Goal: Information Seeking & Learning: Learn about a topic

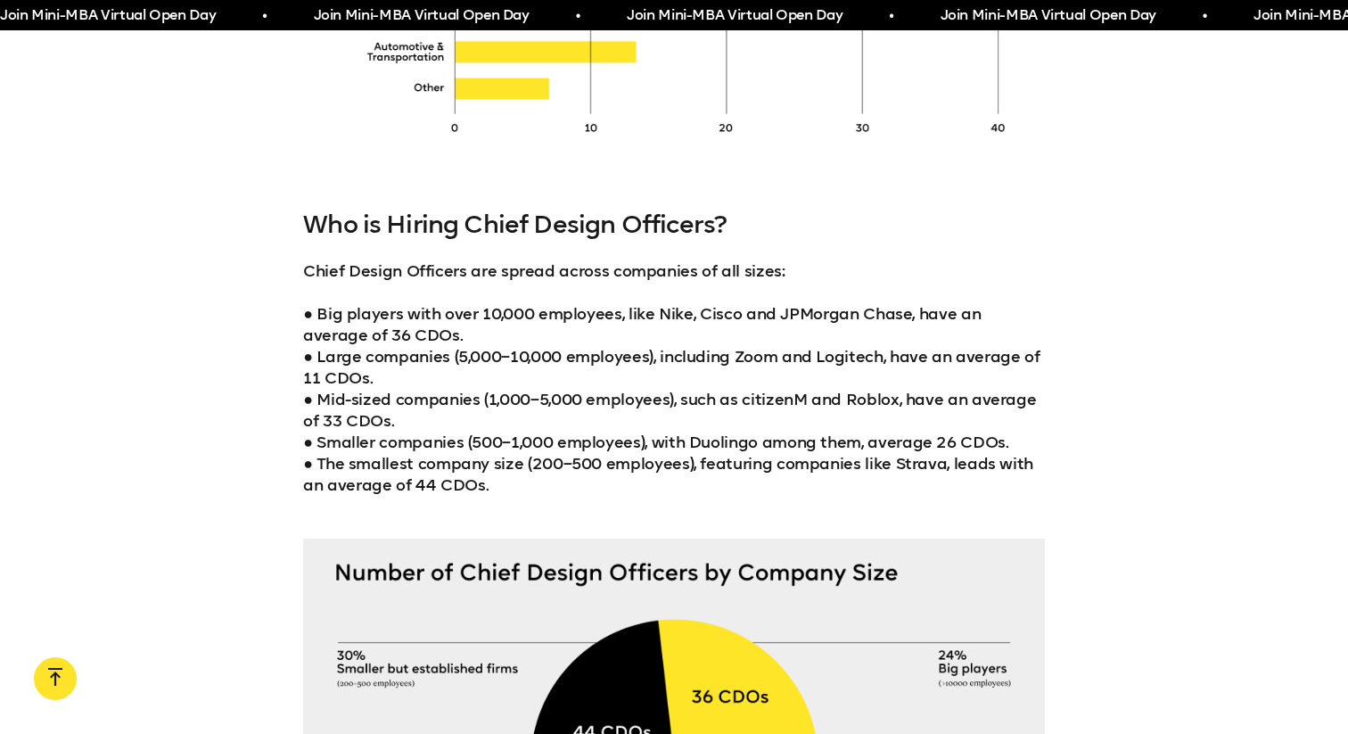
scroll to position [3837, 0]
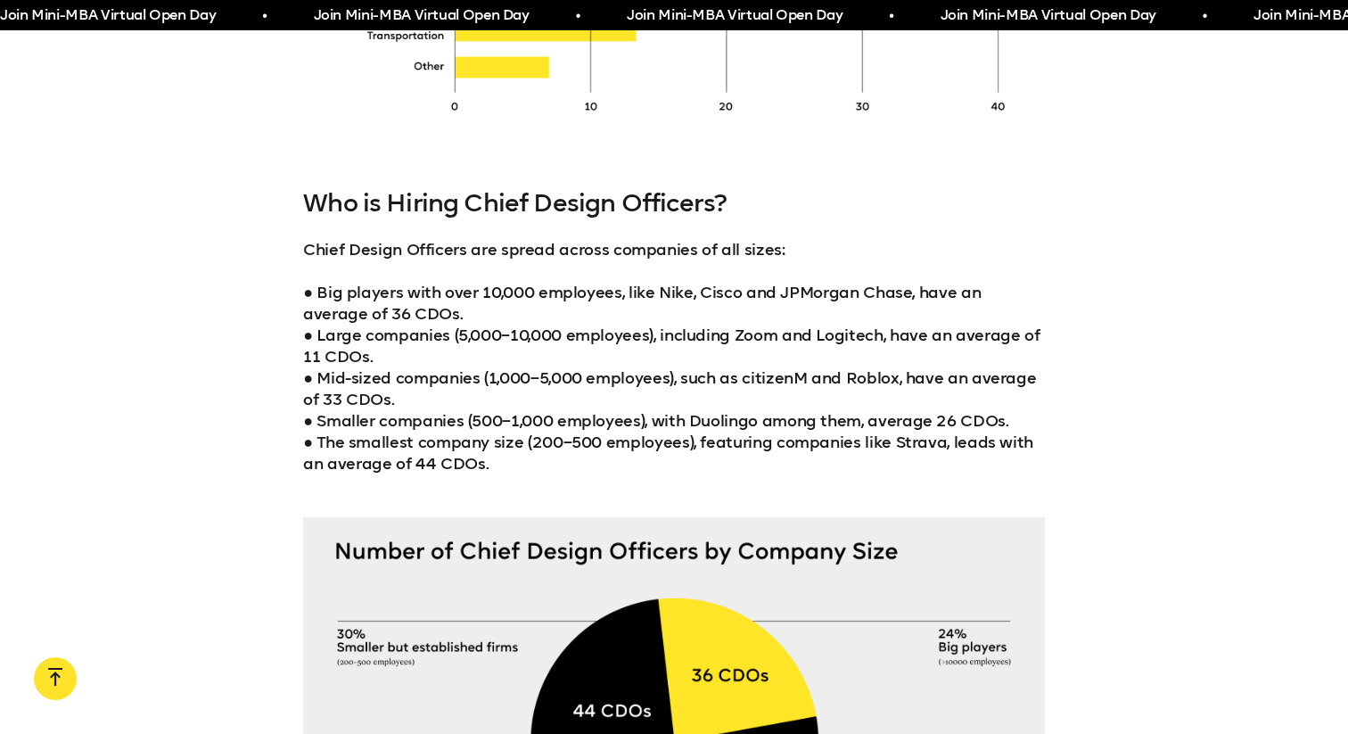
click at [692, 295] on p "● Big players with over 10,000 employees, like Nike, Cisco and JPMorgan Chase, …" at bounding box center [674, 378] width 742 height 193
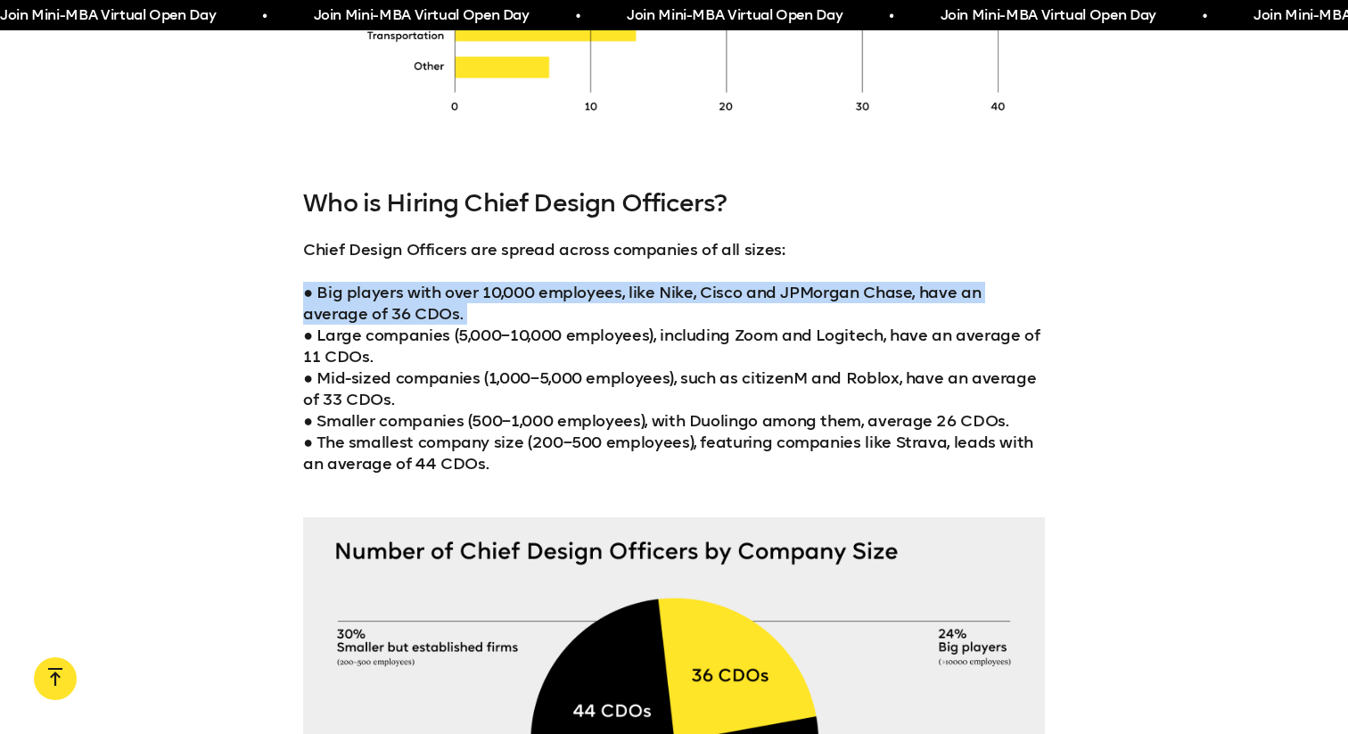
click at [756, 295] on p "● Big players with over 10,000 employees, like Nike, Cisco and JPMorgan Chase, …" at bounding box center [674, 378] width 742 height 193
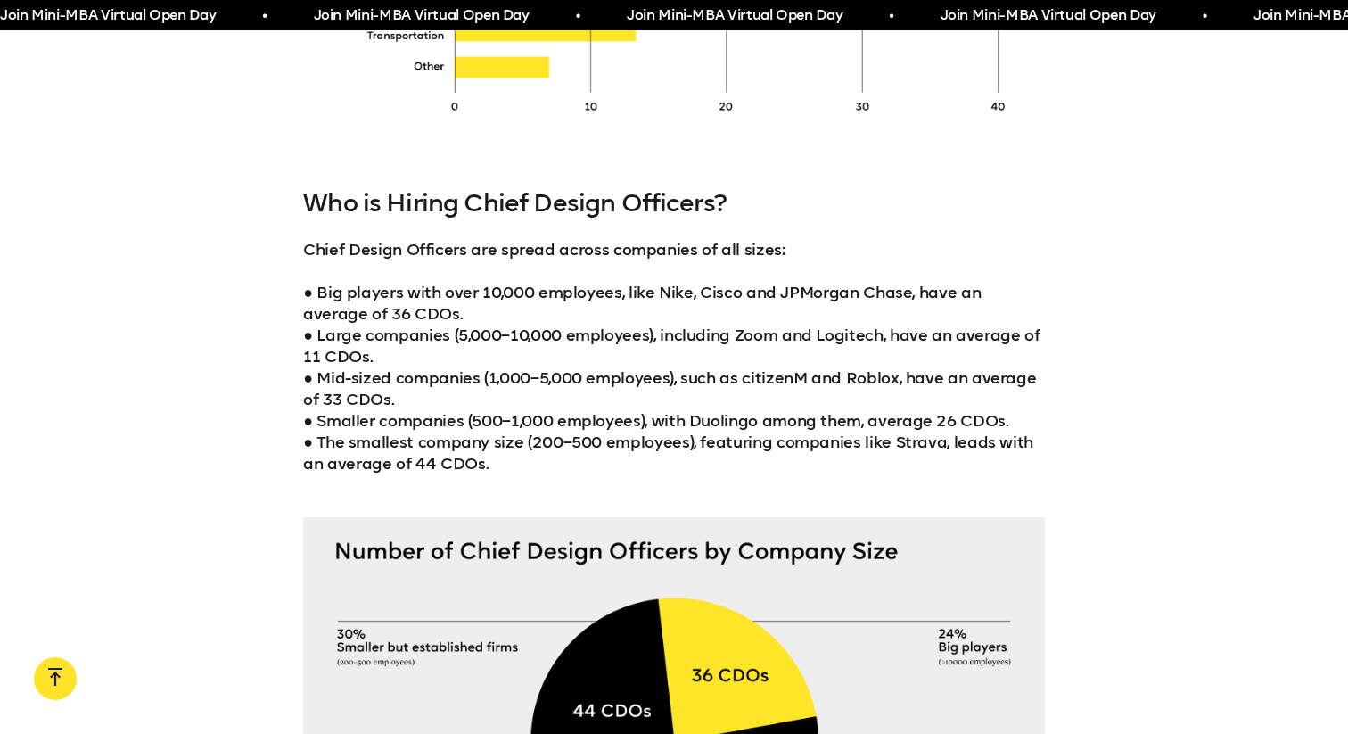
click at [532, 293] on p "● Big players with over 10,000 employees, like Nike, Cisco and JPMorgan Chase, …" at bounding box center [674, 378] width 742 height 193
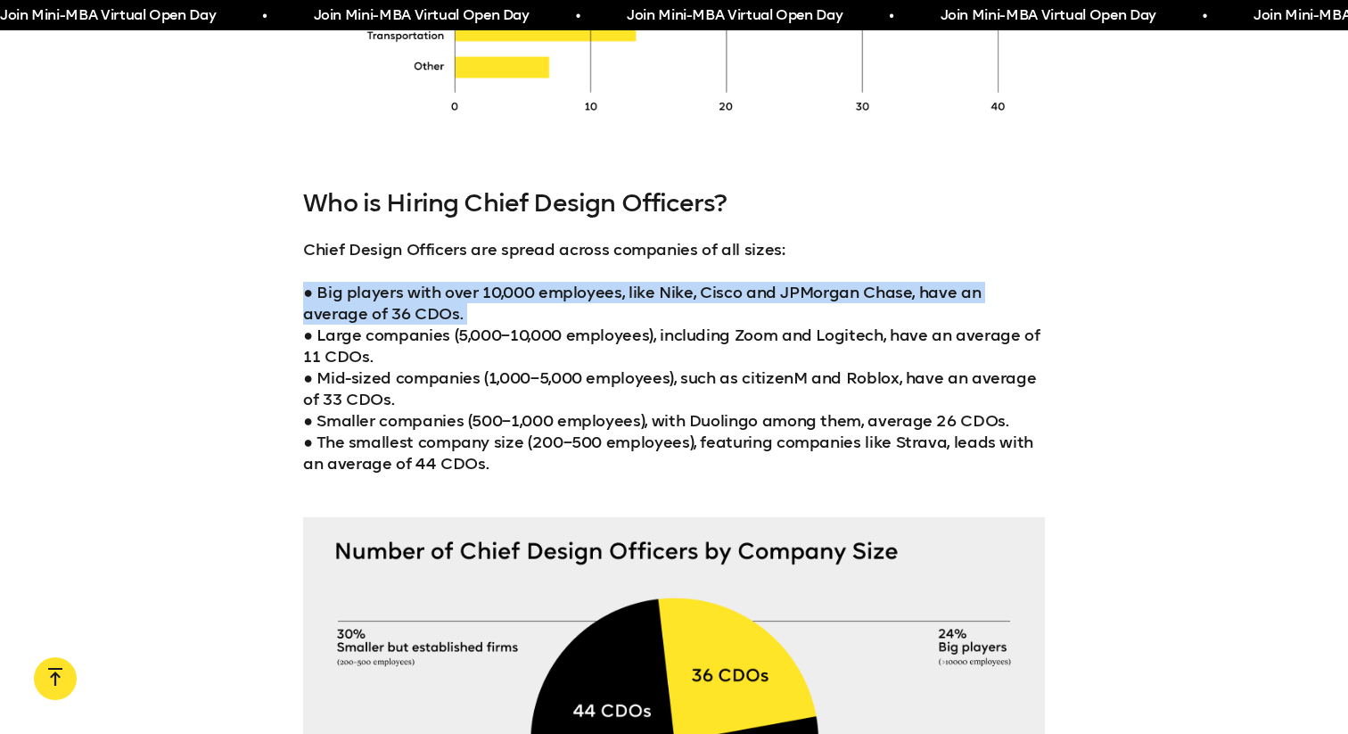
click at [671, 282] on p "● Big players with over 10,000 employees, like Nike, Cisco and JPMorgan Chase, …" at bounding box center [674, 378] width 742 height 193
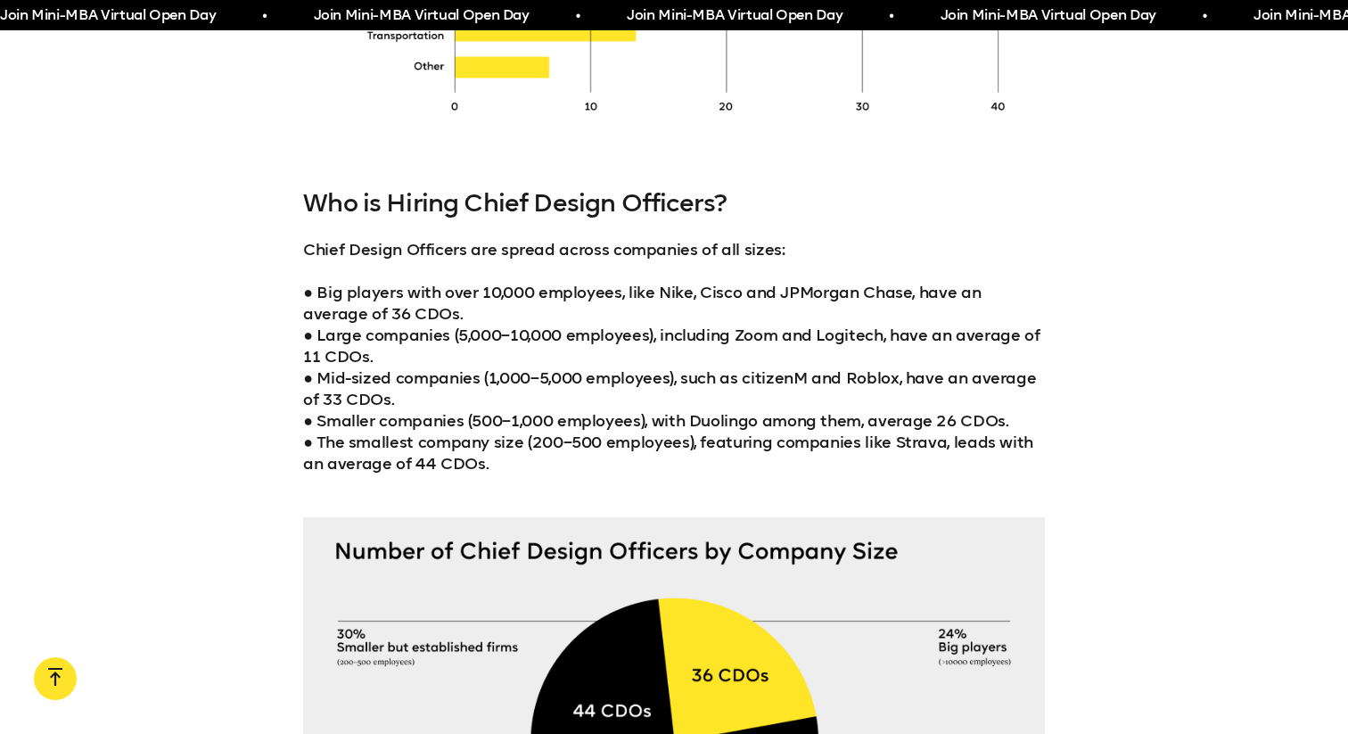
click at [356, 314] on p "● Big players with over 10,000 employees, like Nike, Cisco and JPMorgan Chase, …" at bounding box center [674, 378] width 742 height 193
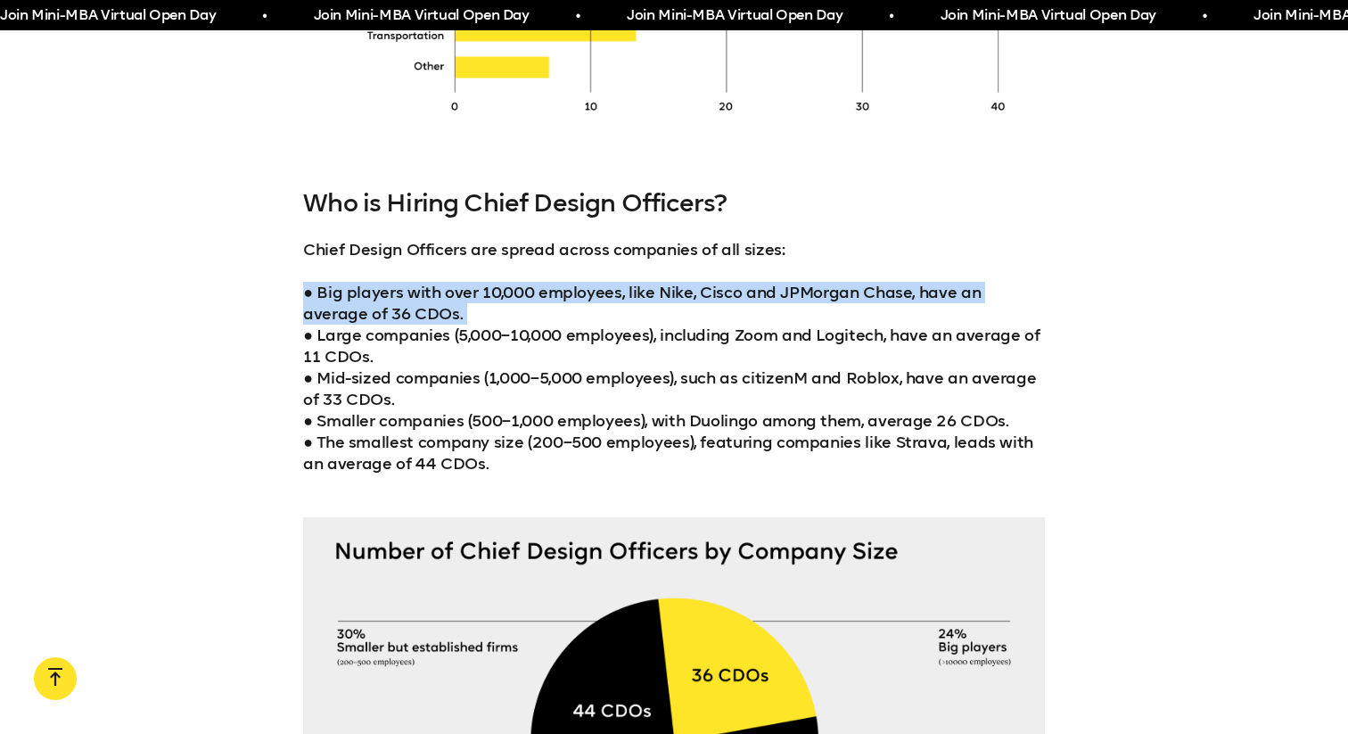
click at [472, 325] on p "● Big players with over 10,000 employees, like Nike, Cisco and JPMorgan Chase, …" at bounding box center [674, 378] width 742 height 193
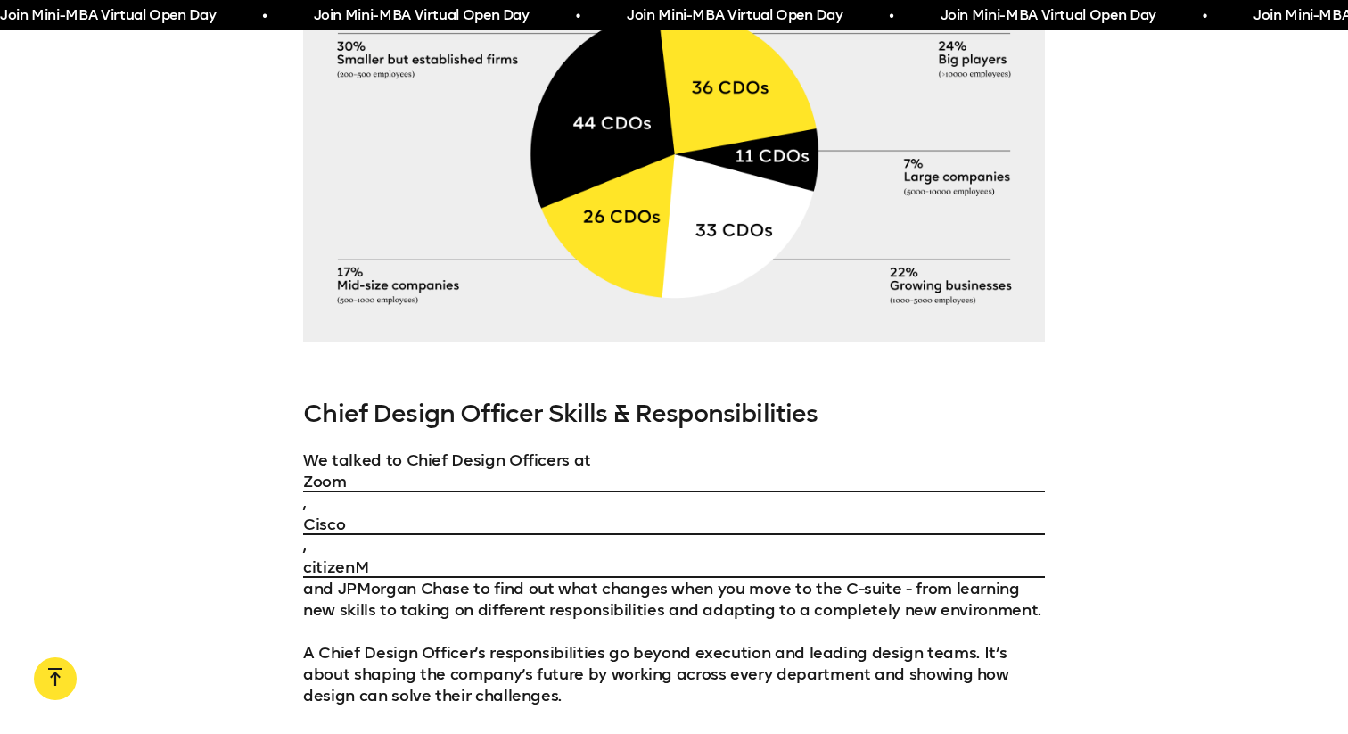
scroll to position [4439, 0]
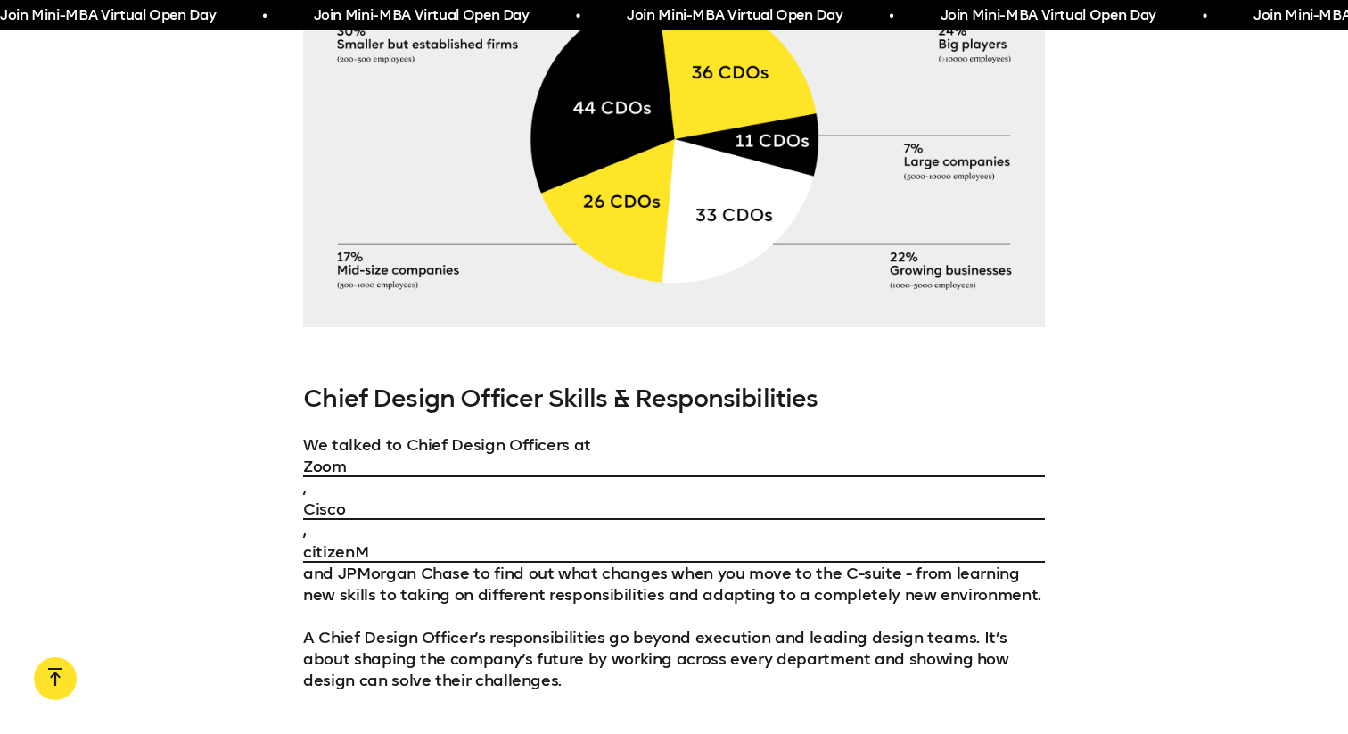
click at [597, 388] on h3 "Chief Design Officer Skills & Responsibilities" at bounding box center [674, 398] width 742 height 29
click at [367, 445] on p "We talked to Chief Design Officers at Zoom , Cisco , citizenM and JPMorgan Chas…" at bounding box center [674, 519] width 742 height 171
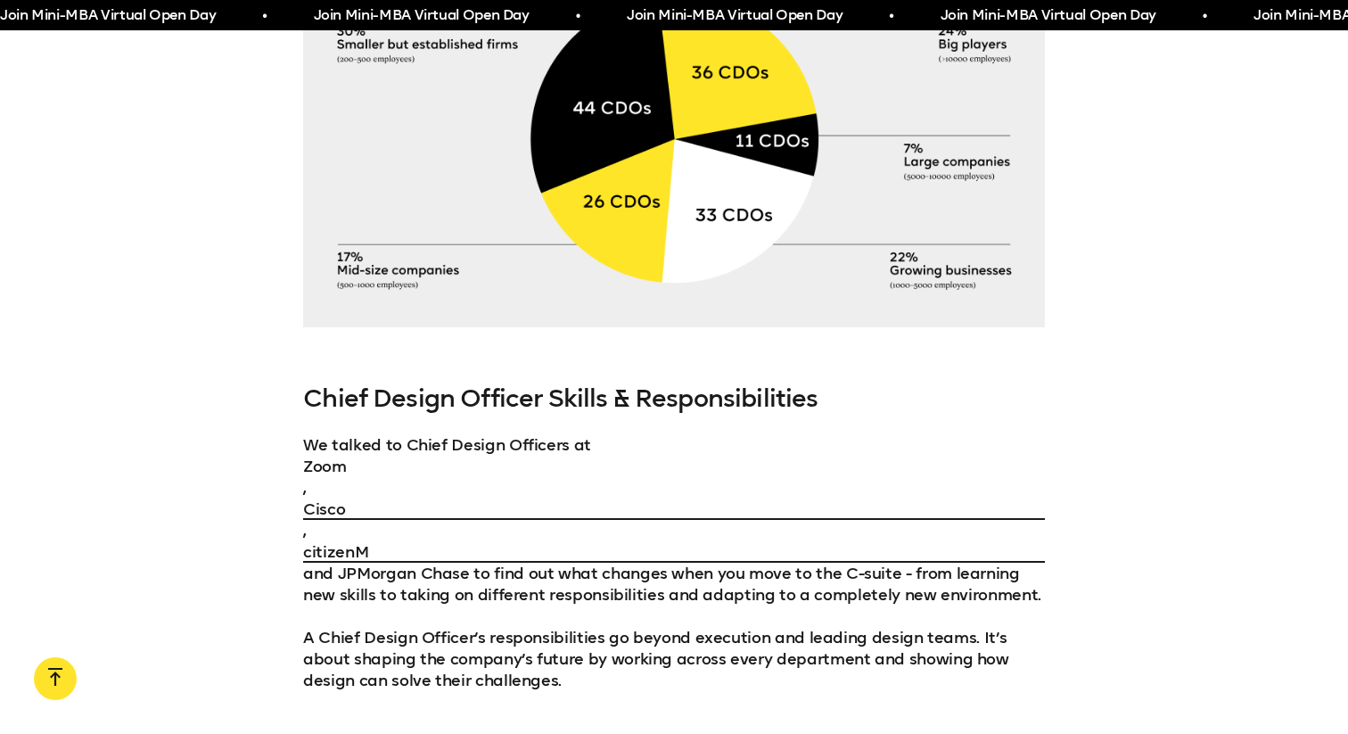
click at [319, 468] on link "Zoom" at bounding box center [674, 466] width 742 height 21
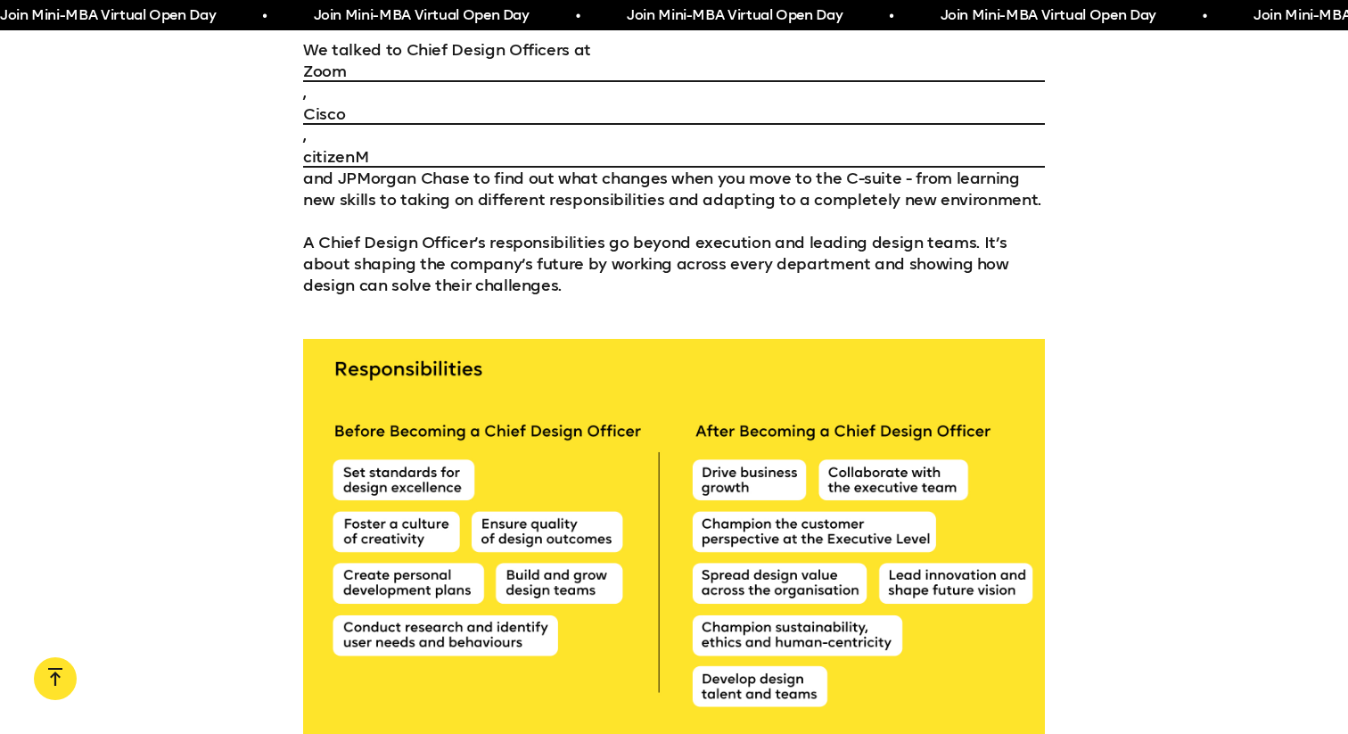
scroll to position [4848, 0]
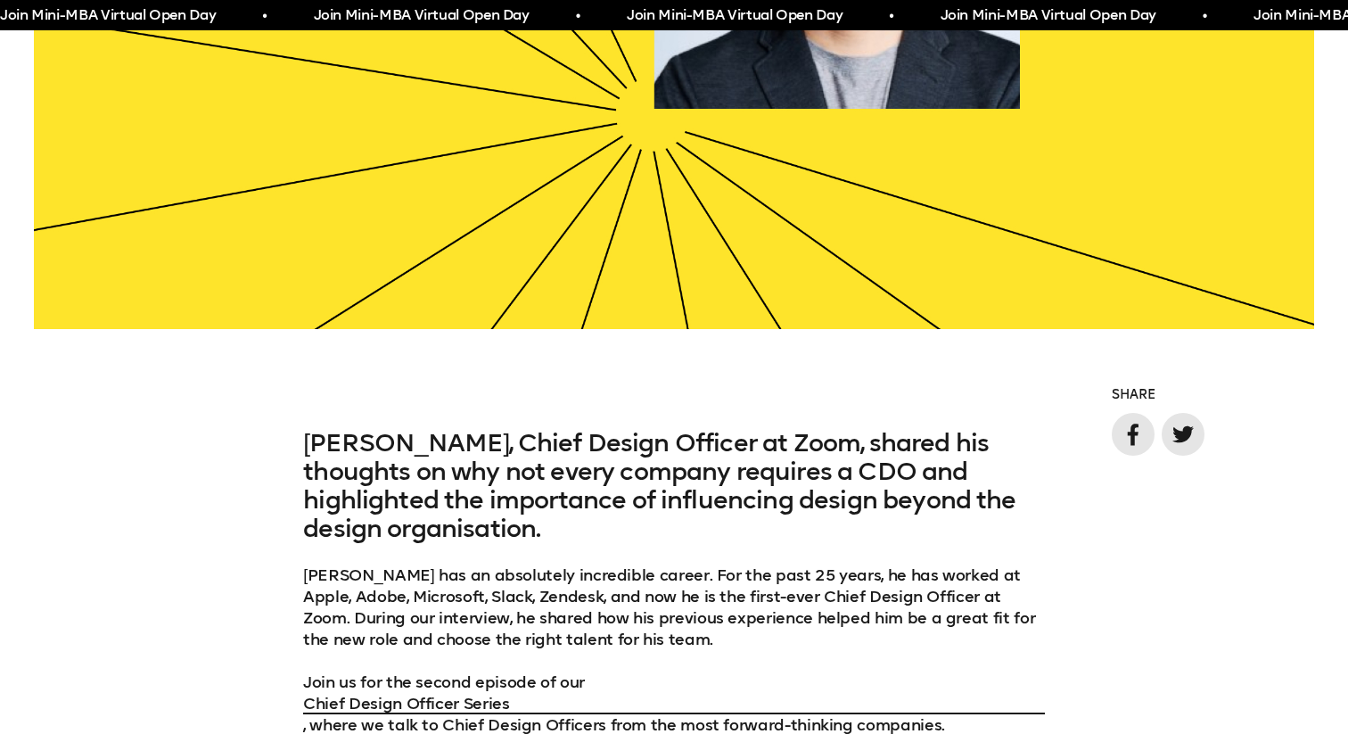
scroll to position [942, 0]
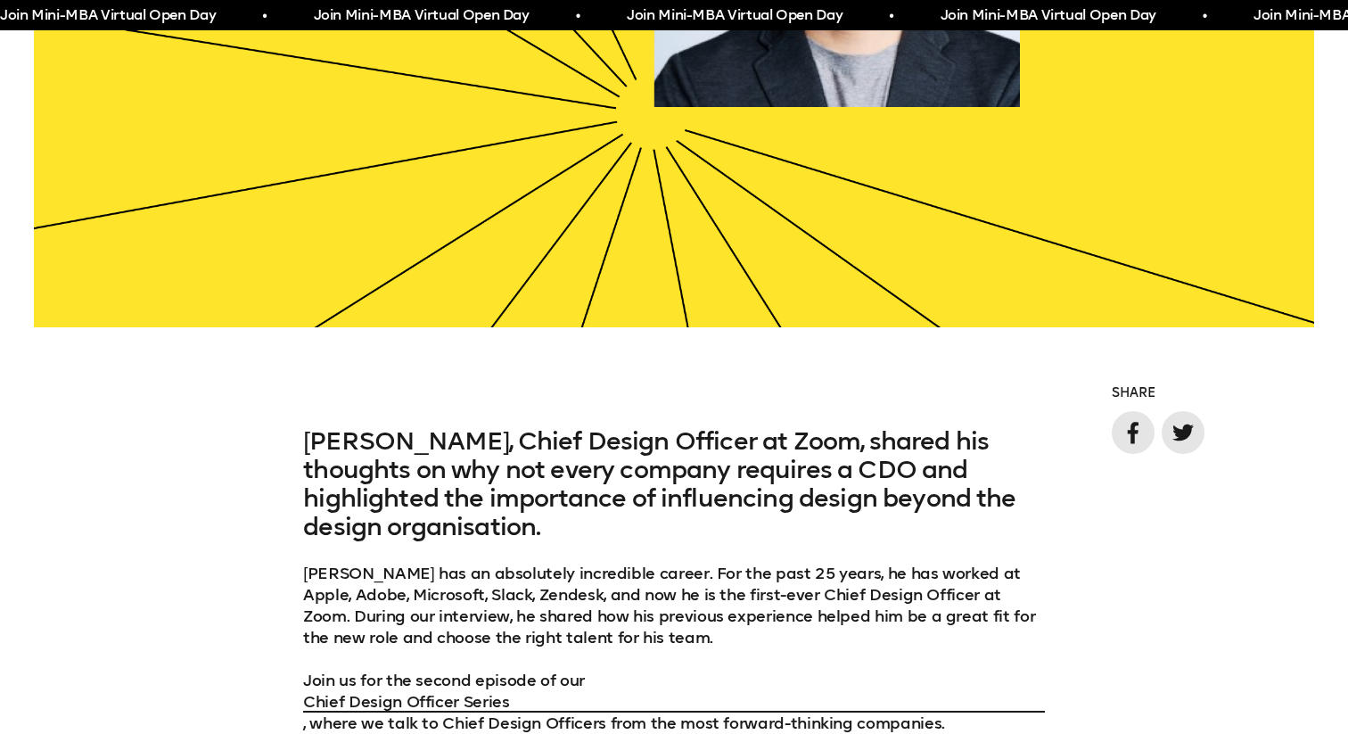
click at [541, 473] on h3 "[PERSON_NAME], Chief Design Officer at Zoom, shared his thoughts on why not eve…" at bounding box center [674, 484] width 742 height 114
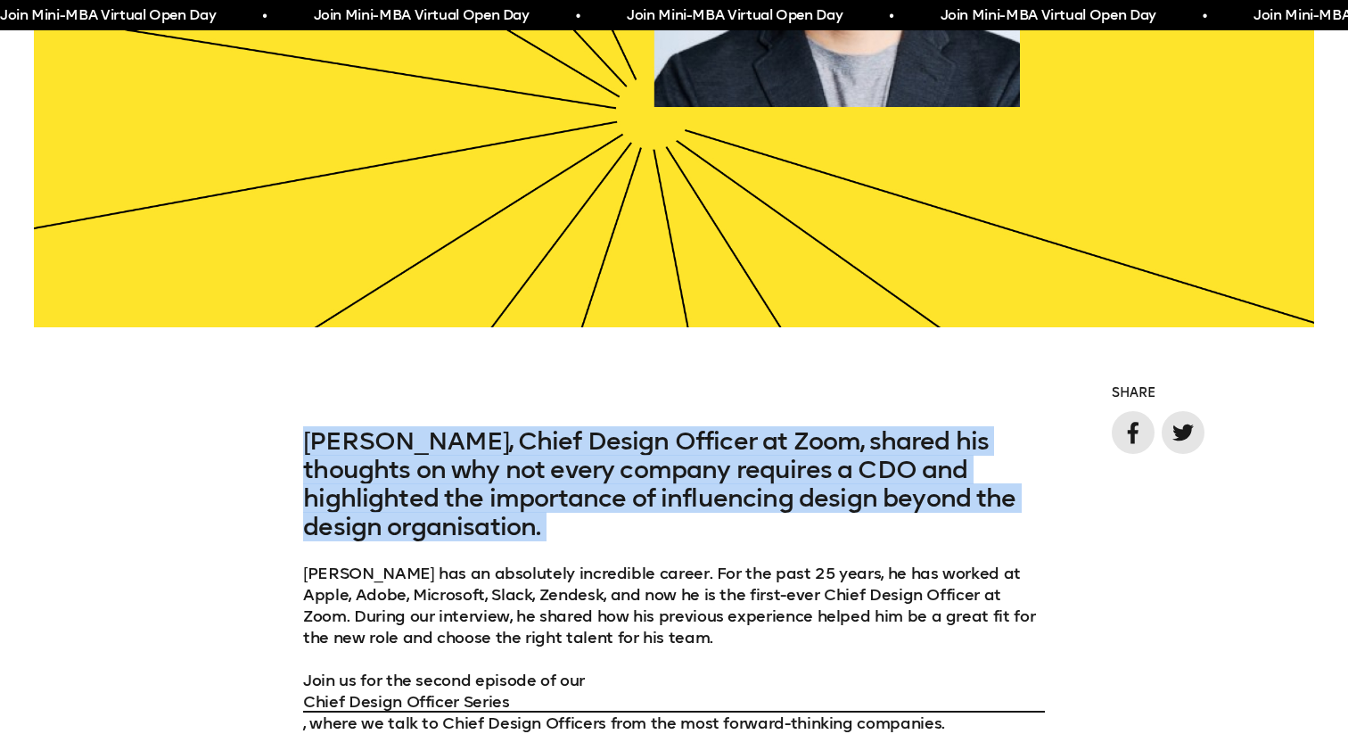
click at [648, 481] on h3 "[PERSON_NAME], Chief Design Officer at Zoom, shared his thoughts on why not eve…" at bounding box center [674, 484] width 742 height 114
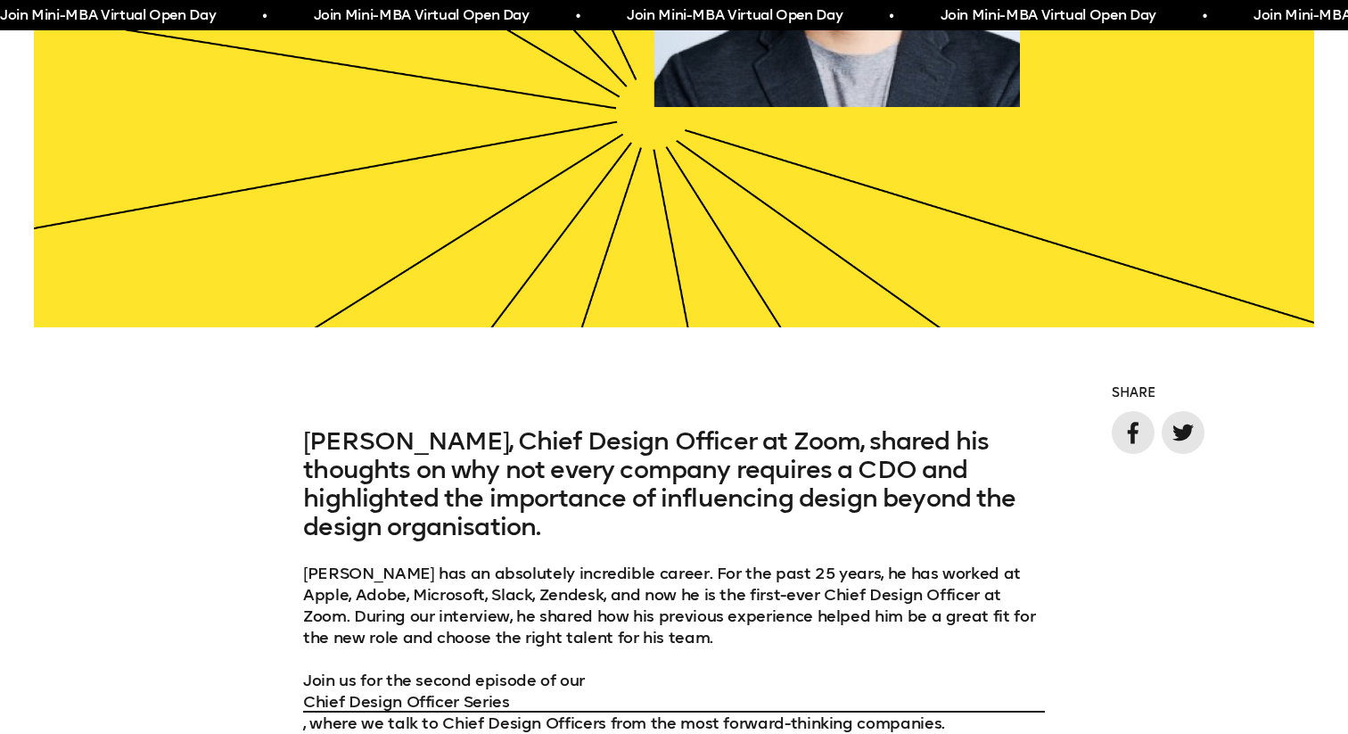
click at [648, 481] on h3 "[PERSON_NAME], Chief Design Officer at Zoom, shared his thoughts on why not eve…" at bounding box center [674, 484] width 742 height 114
click at [469, 504] on h3 "[PERSON_NAME], Chief Design Officer at Zoom, shared his thoughts on why not eve…" at bounding box center [674, 484] width 742 height 114
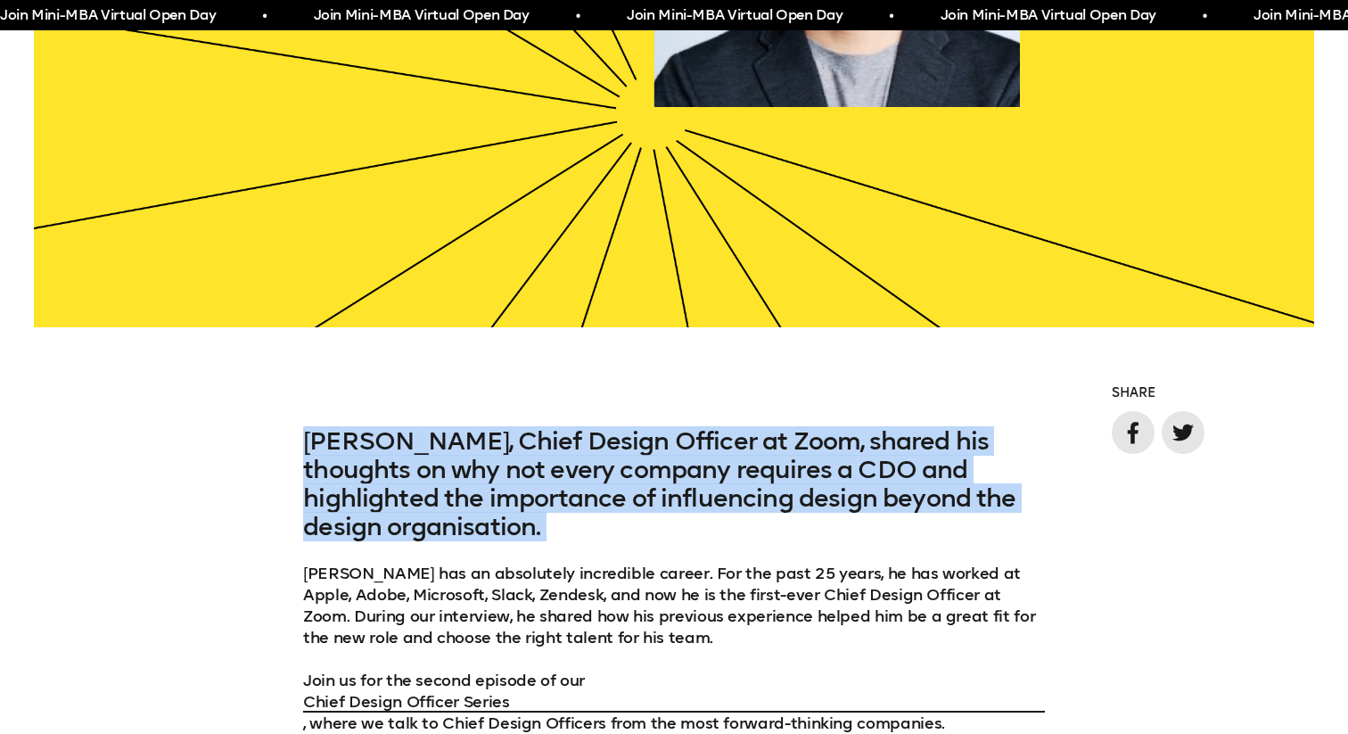
click at [504, 505] on h3 "[PERSON_NAME], Chief Design Officer at Zoom, shared his thoughts on why not eve…" at bounding box center [674, 484] width 742 height 114
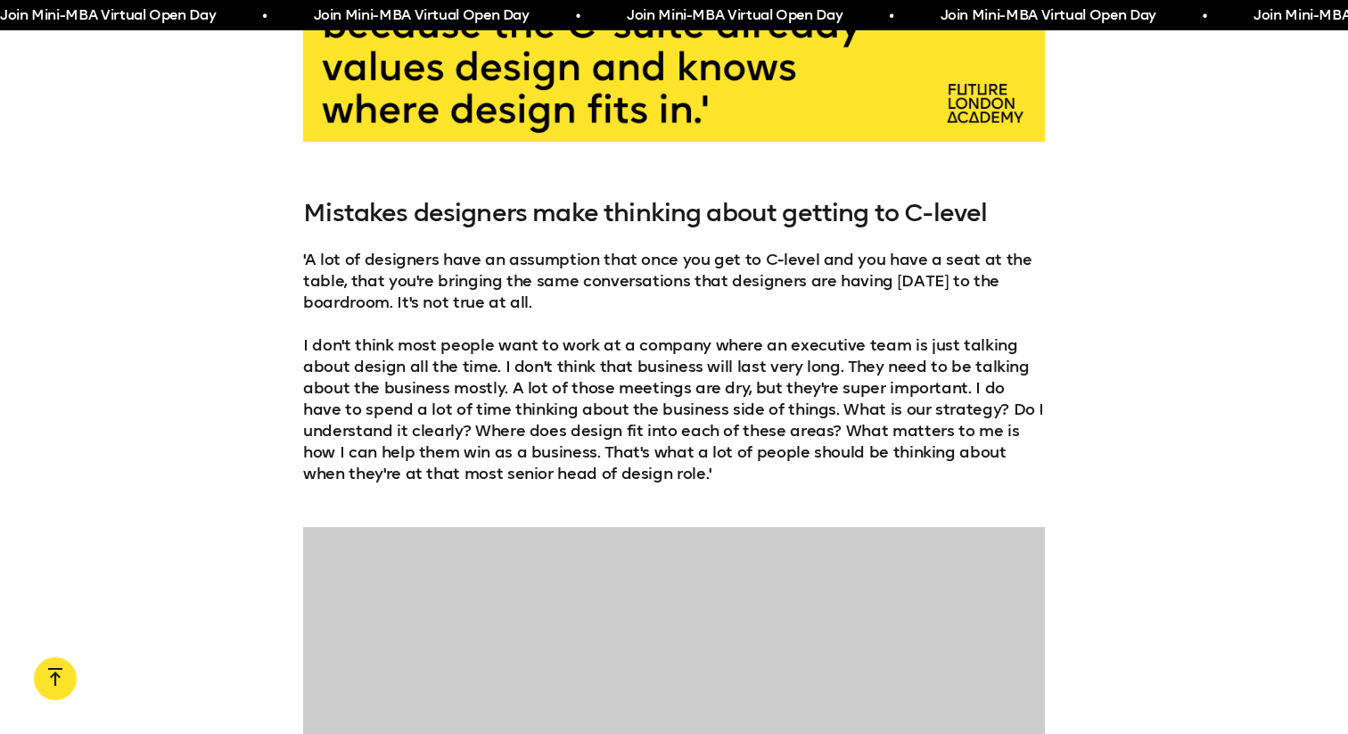
scroll to position [3083, 0]
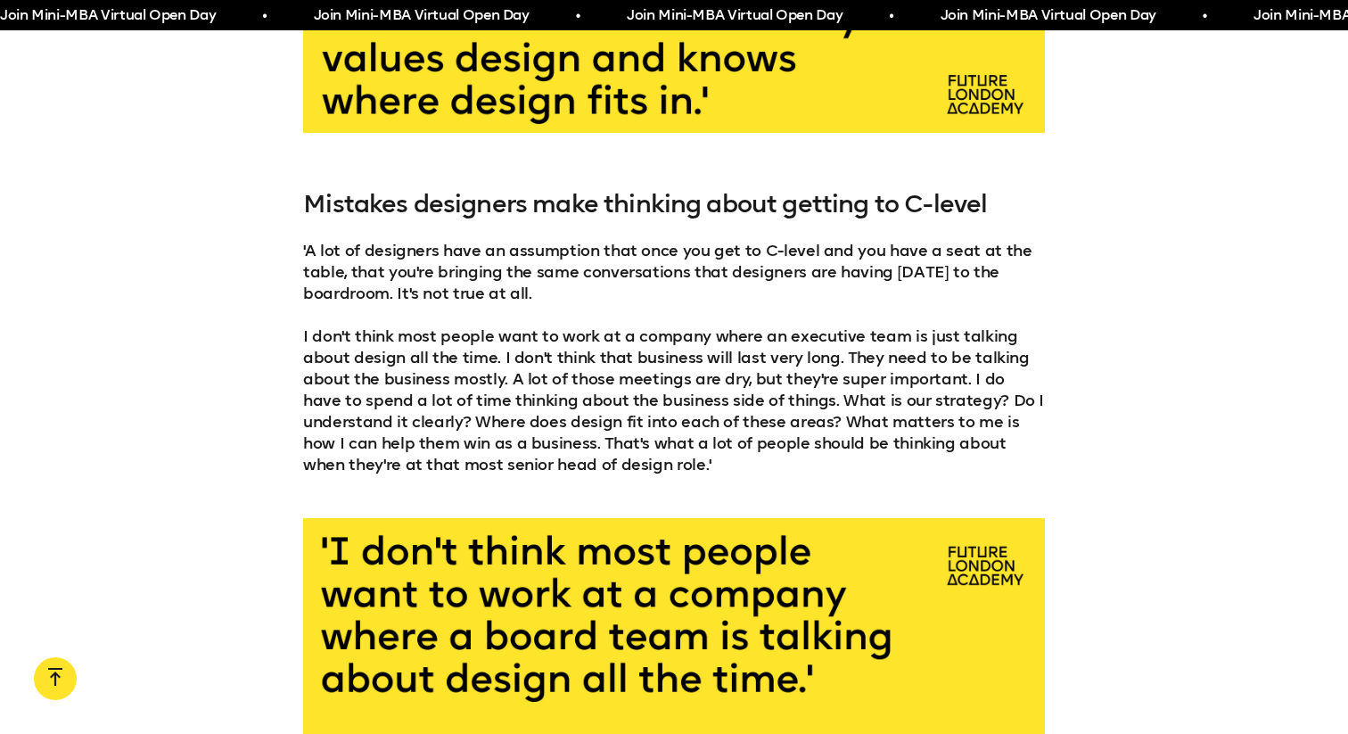
click at [586, 190] on h3 "Mistakes designers make thinking about getting to C-level" at bounding box center [674, 204] width 742 height 29
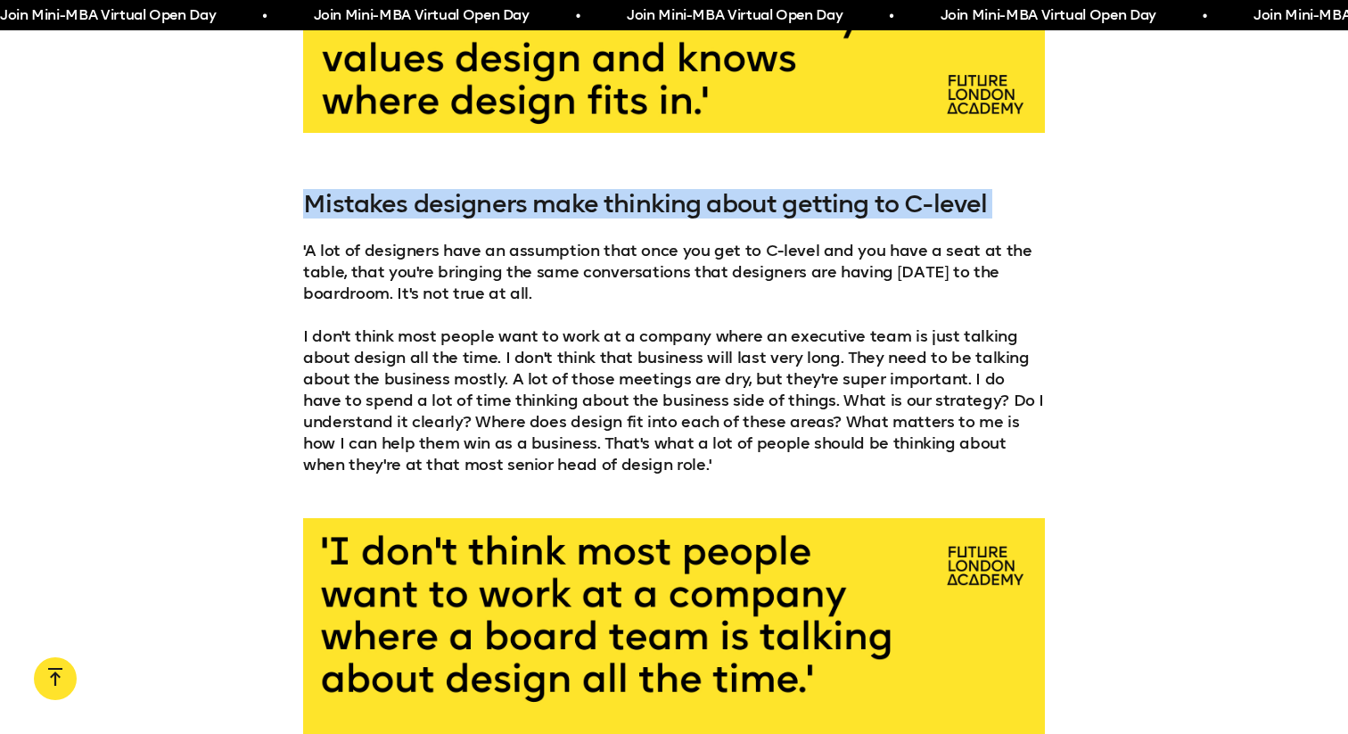
click at [656, 190] on h3 "Mistakes designers make thinking about getting to C-level" at bounding box center [674, 204] width 742 height 29
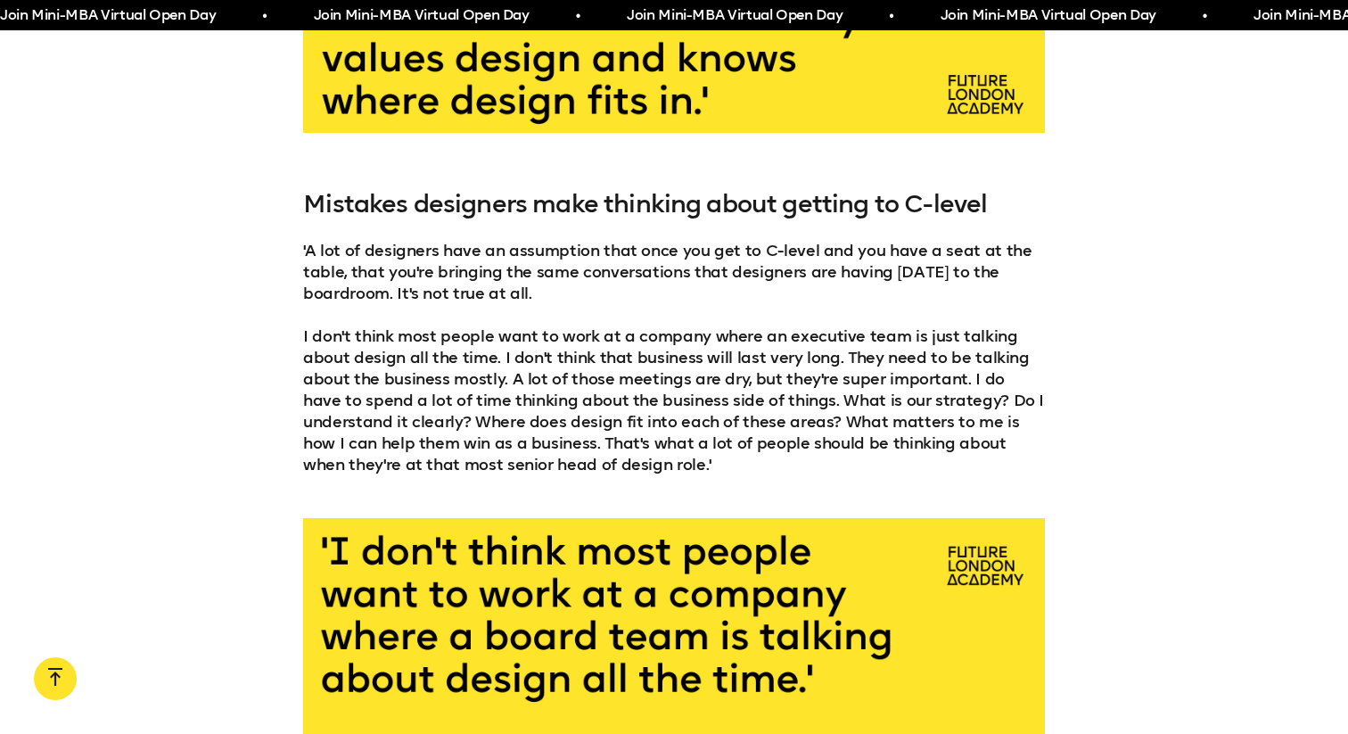
scroll to position [3132, 0]
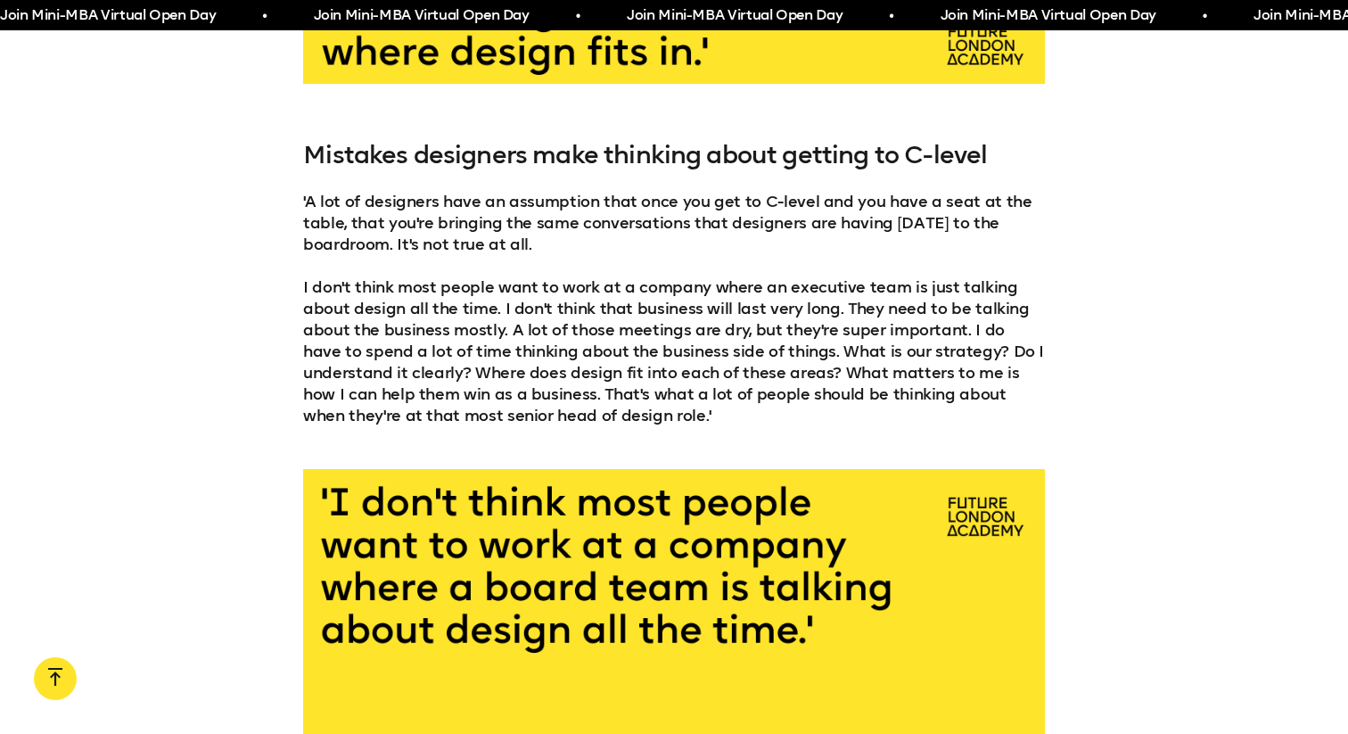
click at [627, 191] on p "'A lot of designers have an assumption that once you get to C-level and you hav…" at bounding box center [674, 223] width 742 height 64
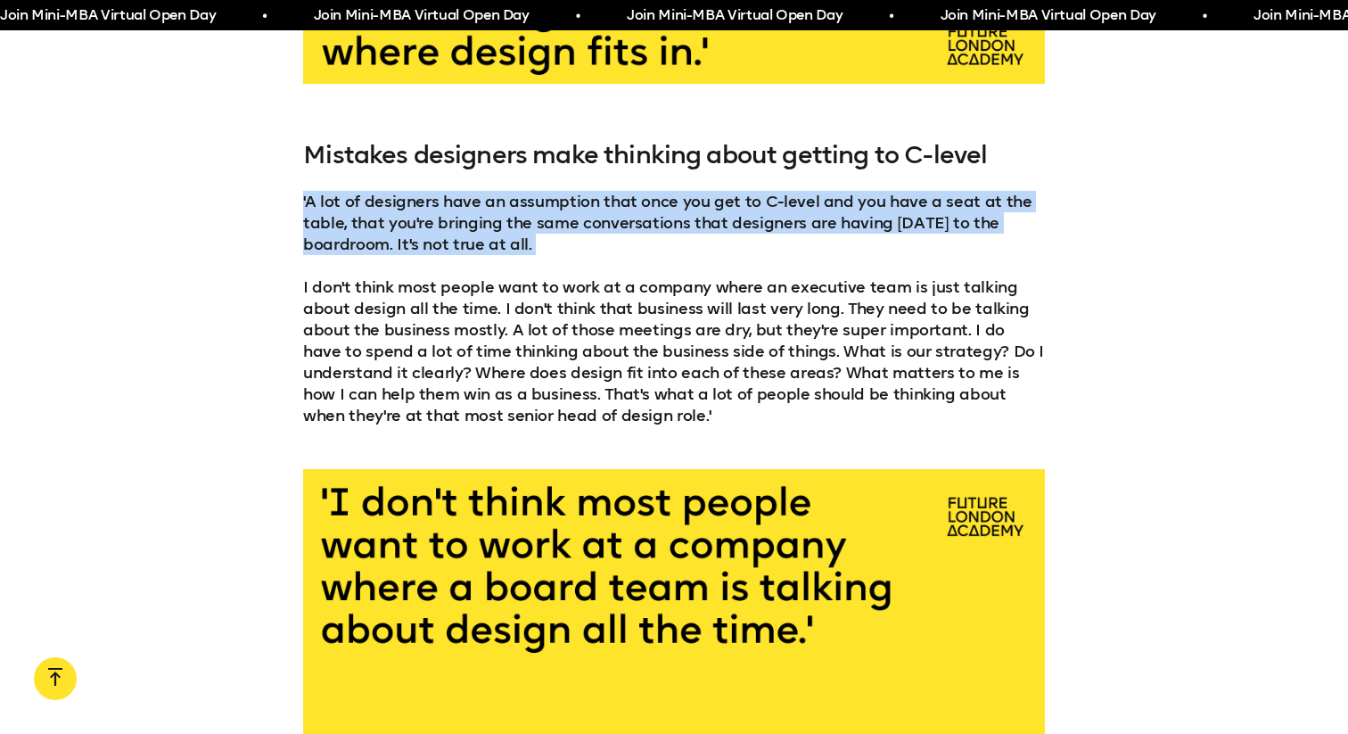
click at [728, 191] on p "'A lot of designers have an assumption that once you get to C-level and you hav…" at bounding box center [674, 223] width 742 height 64
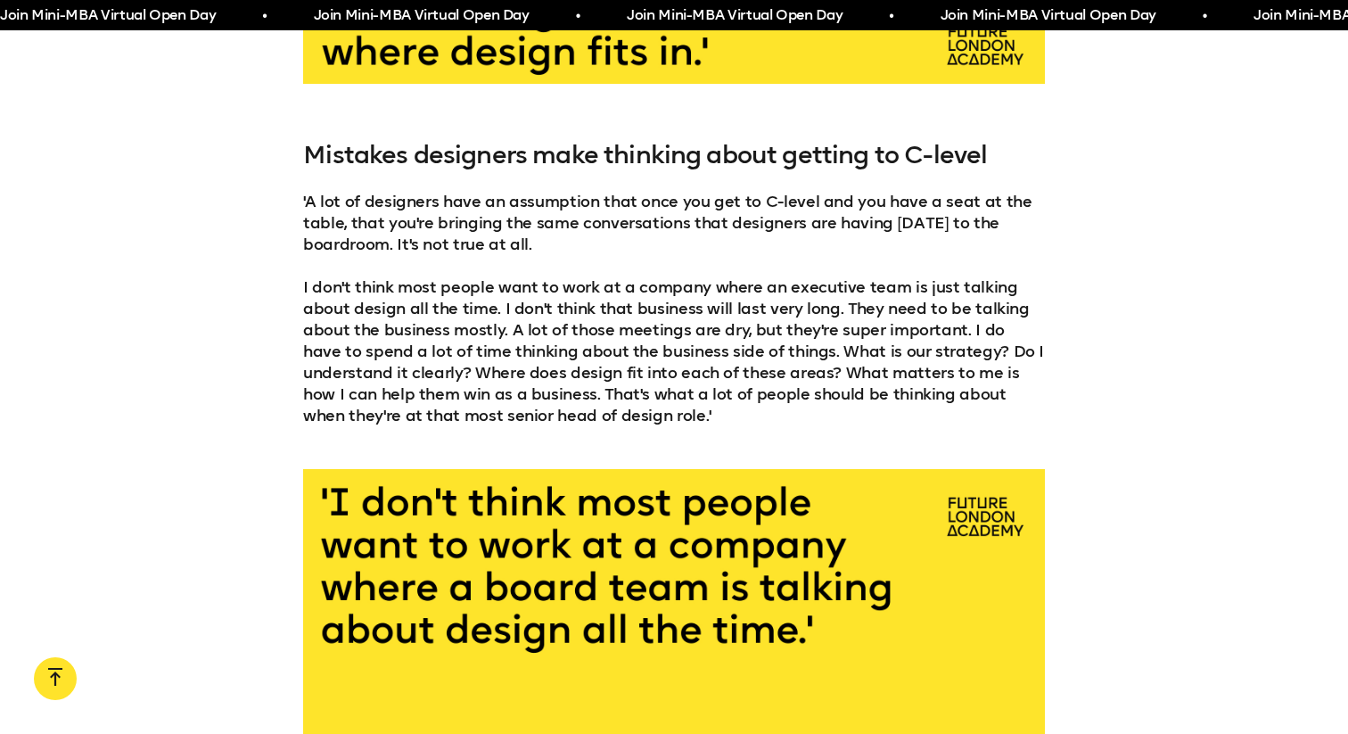
click at [728, 191] on p "'A lot of designers have an assumption that once you get to C-level and you hav…" at bounding box center [674, 223] width 742 height 64
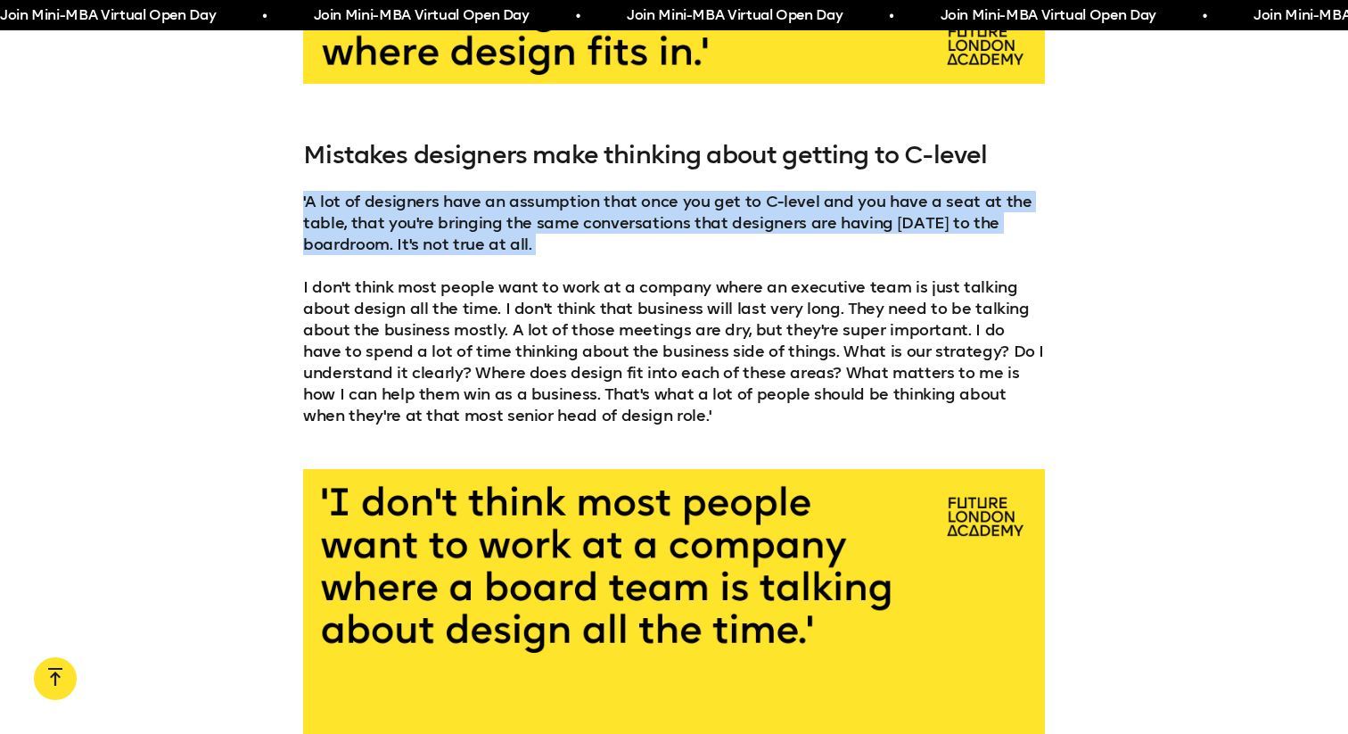
click at [455, 199] on p "'A lot of designers have an assumption that once you get to C-level and you hav…" at bounding box center [674, 223] width 742 height 64
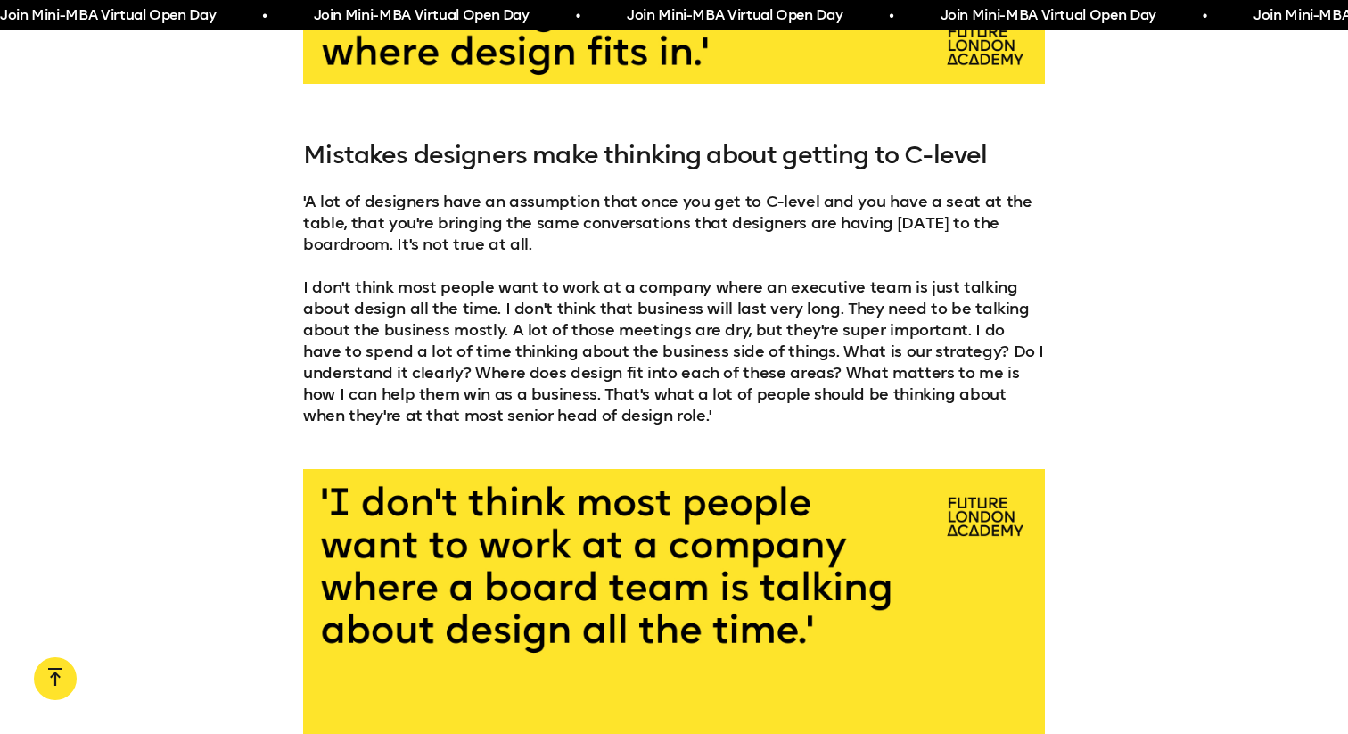
click at [455, 199] on p "'A lot of designers have an assumption that once you get to C-level and you hav…" at bounding box center [674, 223] width 742 height 64
click at [602, 202] on p "'A lot of designers have an assumption that once you get to C-level and you hav…" at bounding box center [674, 223] width 742 height 64
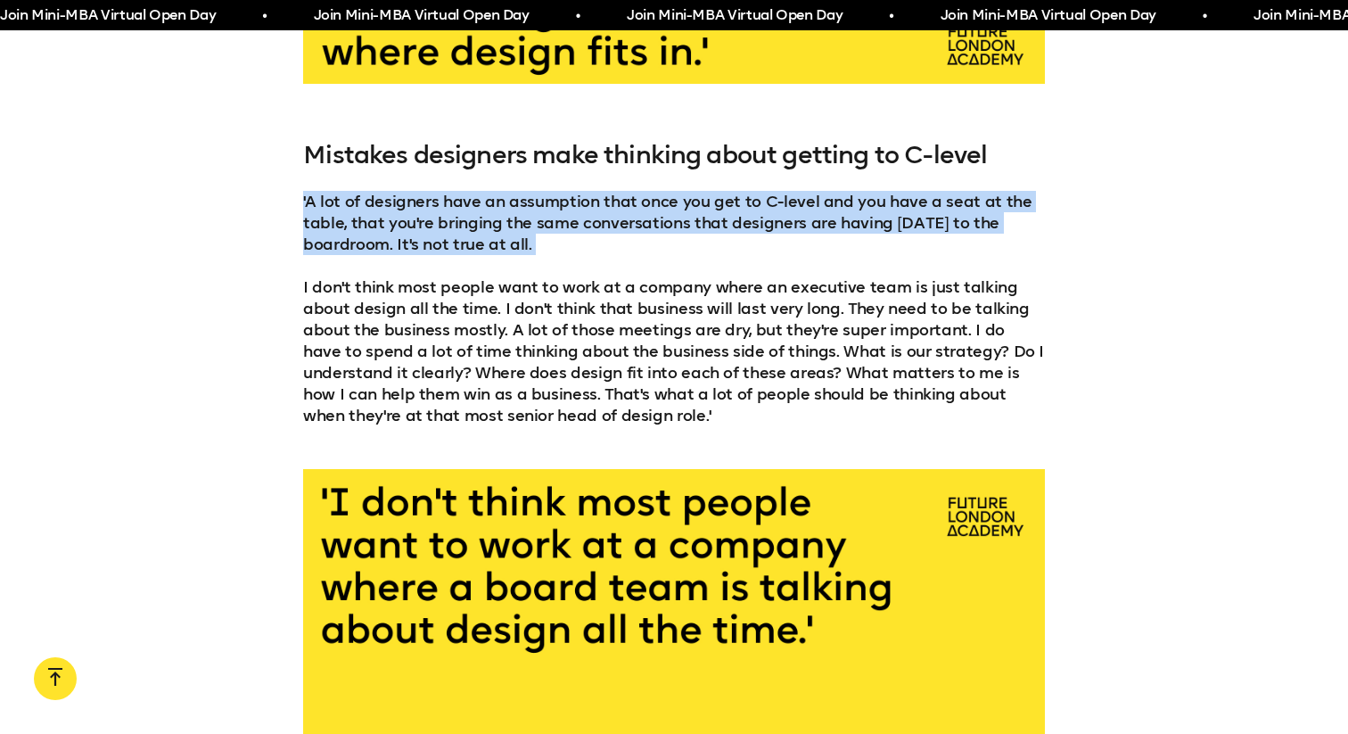
click at [750, 201] on p "'A lot of designers have an assumption that once you get to C-level and you hav…" at bounding box center [674, 223] width 742 height 64
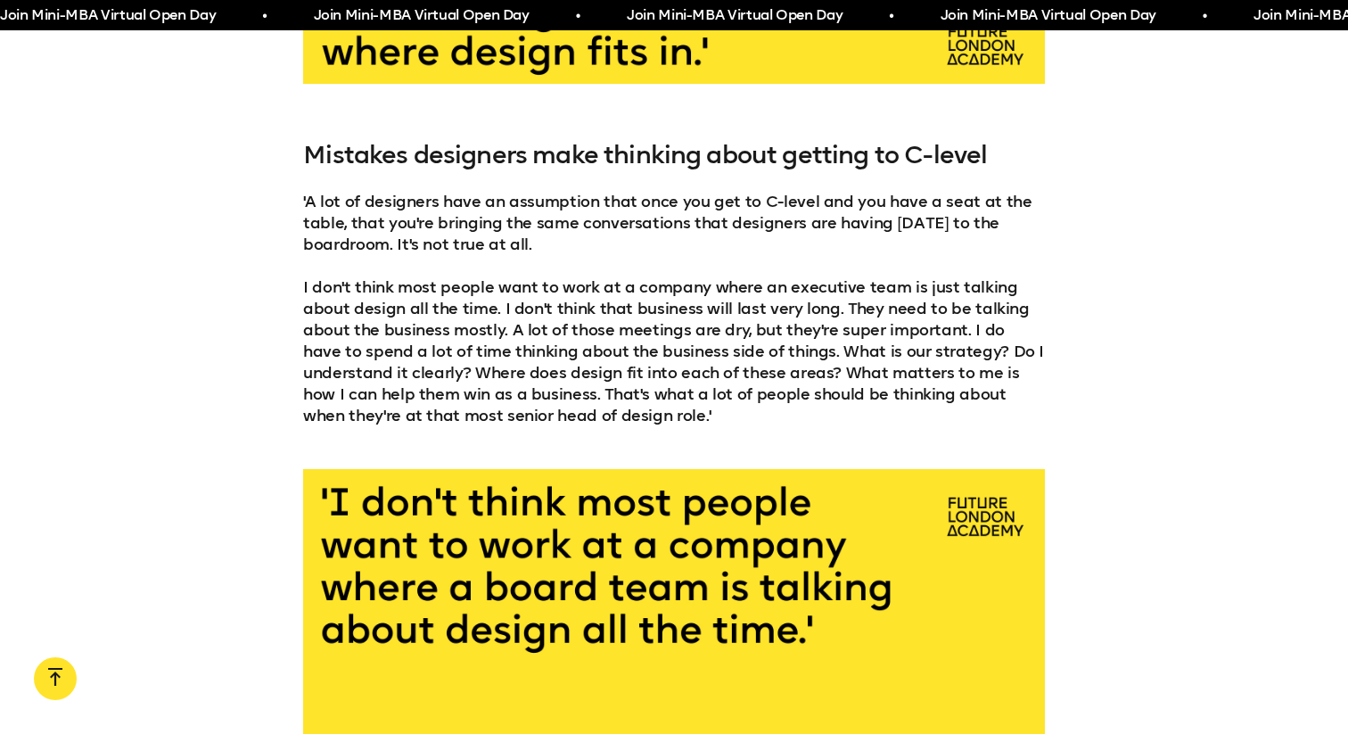
click at [426, 223] on p "'A lot of designers have an assumption that once you get to C-level and you hav…" at bounding box center [674, 223] width 742 height 64
click at [483, 276] on p "I don't think most people want to work at a company where an executive team is …" at bounding box center [674, 351] width 742 height 150
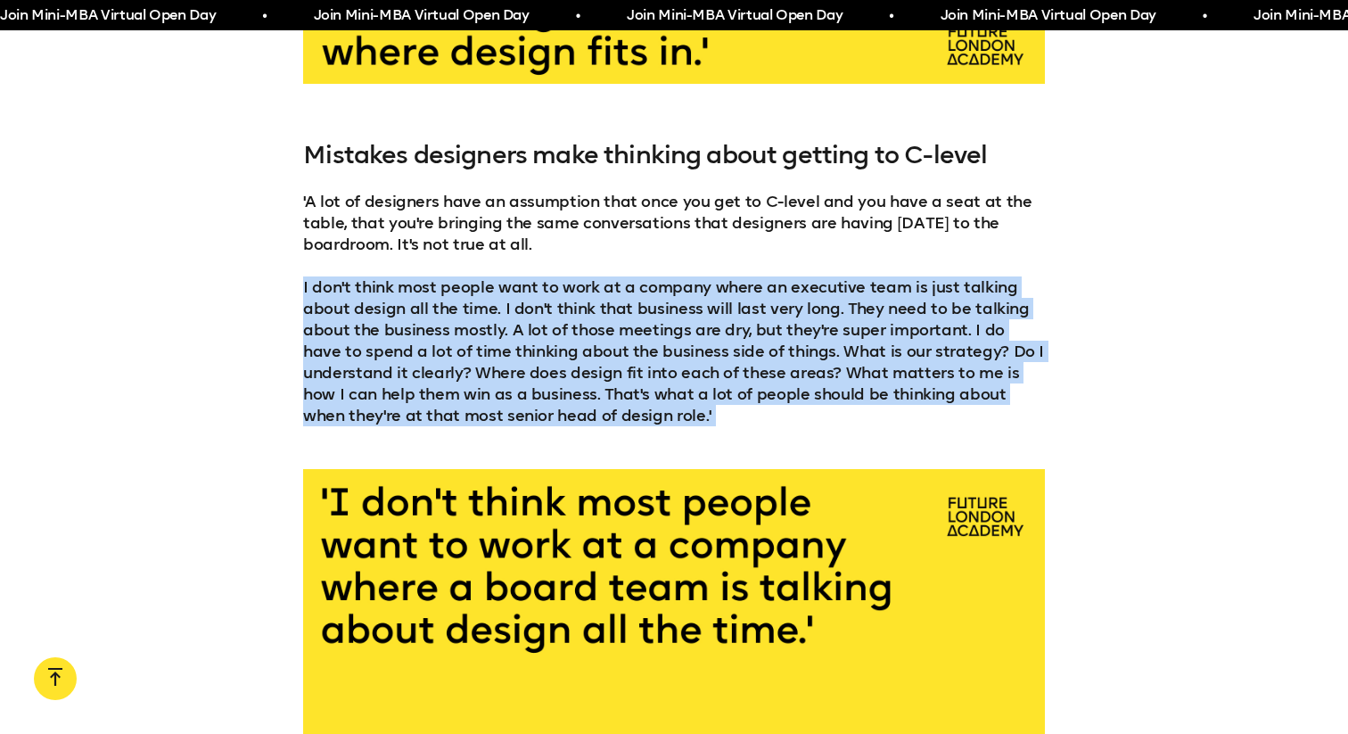
click at [548, 276] on p "I don't think most people want to work at a company where an executive team is …" at bounding box center [674, 351] width 742 height 150
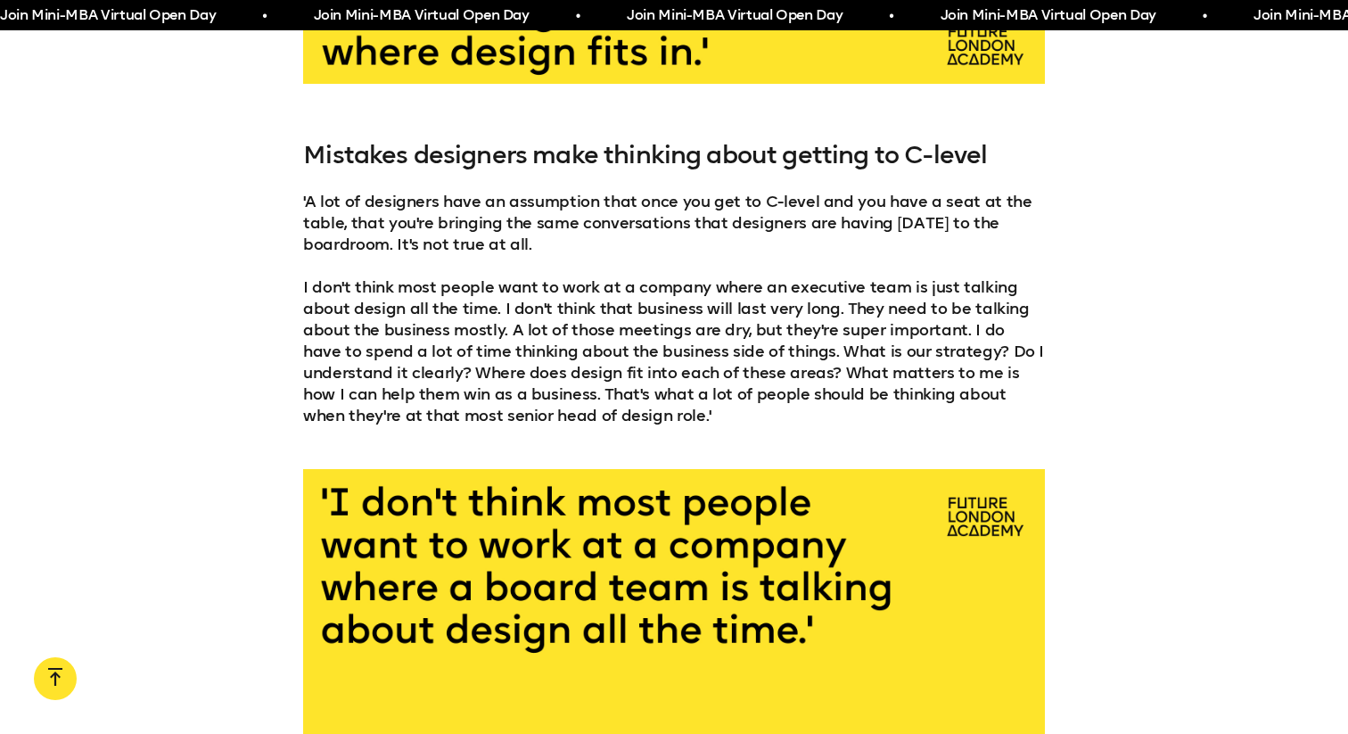
click at [548, 276] on p "I don't think most people want to work at a company where an executive team is …" at bounding box center [674, 351] width 742 height 150
click at [463, 289] on p "I don't think most people want to work at a company where an executive team is …" at bounding box center [674, 351] width 742 height 150
click at [523, 286] on p "I don't think most people want to work at a company where an executive team is …" at bounding box center [674, 351] width 742 height 150
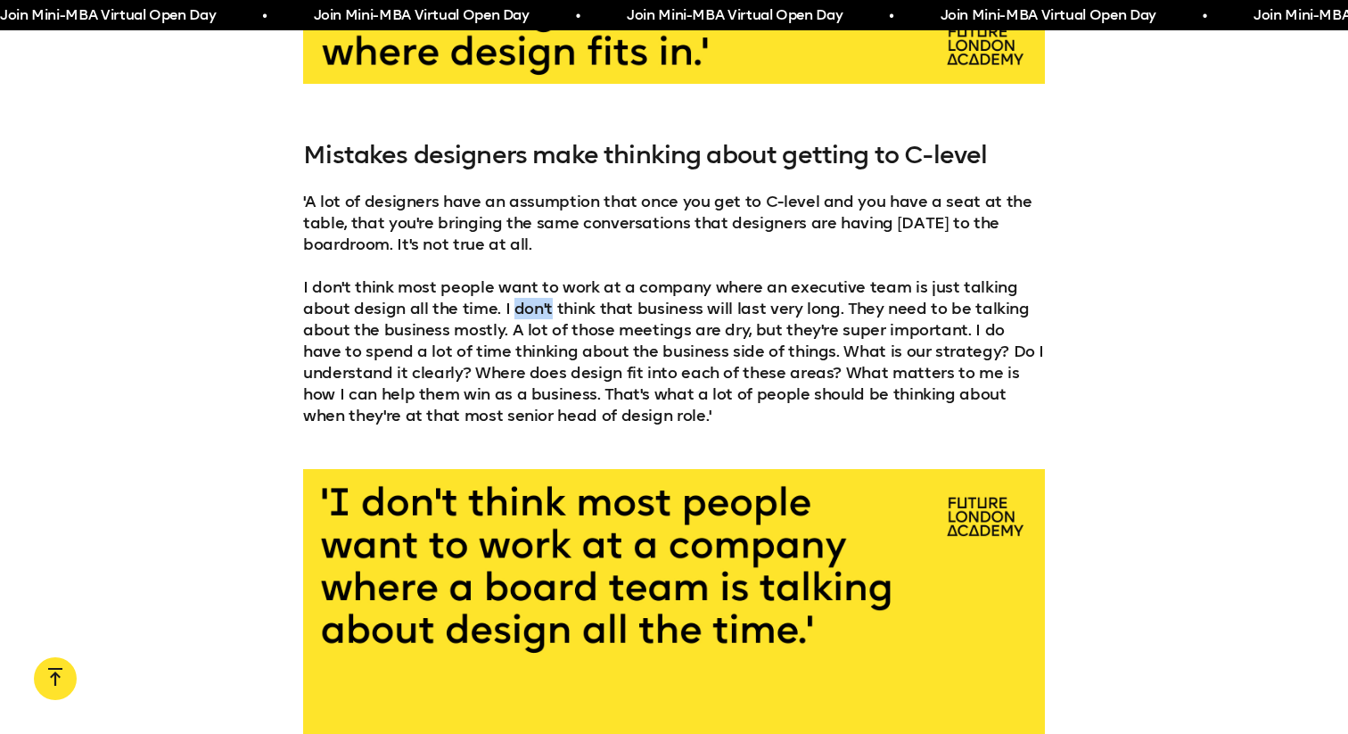
click at [635, 285] on p "I don't think most people want to work at a company where an executive team is …" at bounding box center [674, 351] width 742 height 150
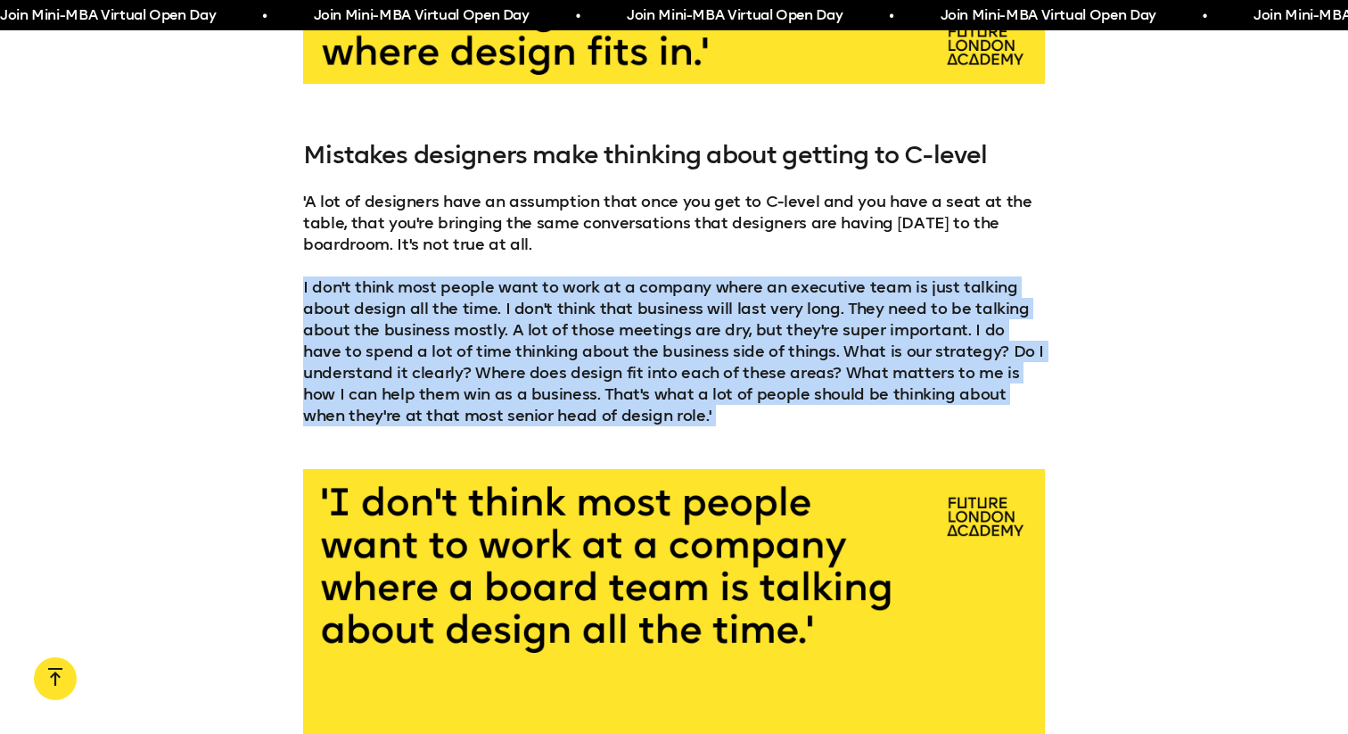
click at [754, 287] on p "I don't think most people want to work at a company where an executive team is …" at bounding box center [674, 351] width 742 height 150
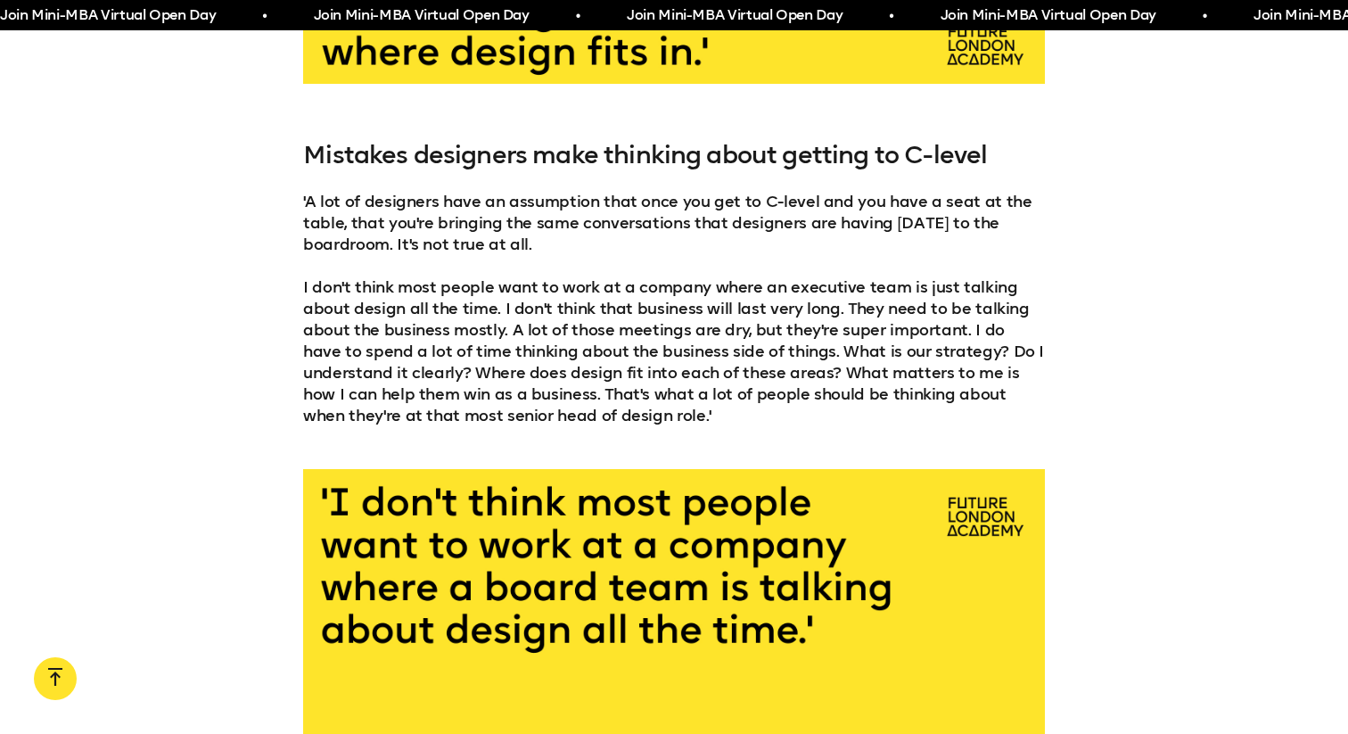
click at [812, 285] on p "I don't think most people want to work at a company where an executive team is …" at bounding box center [674, 351] width 742 height 150
click at [868, 285] on p "I don't think most people want to work at a company where an executive team is …" at bounding box center [674, 351] width 742 height 150
click at [451, 307] on p "I don't think most people want to work at a company where an executive team is …" at bounding box center [674, 351] width 742 height 150
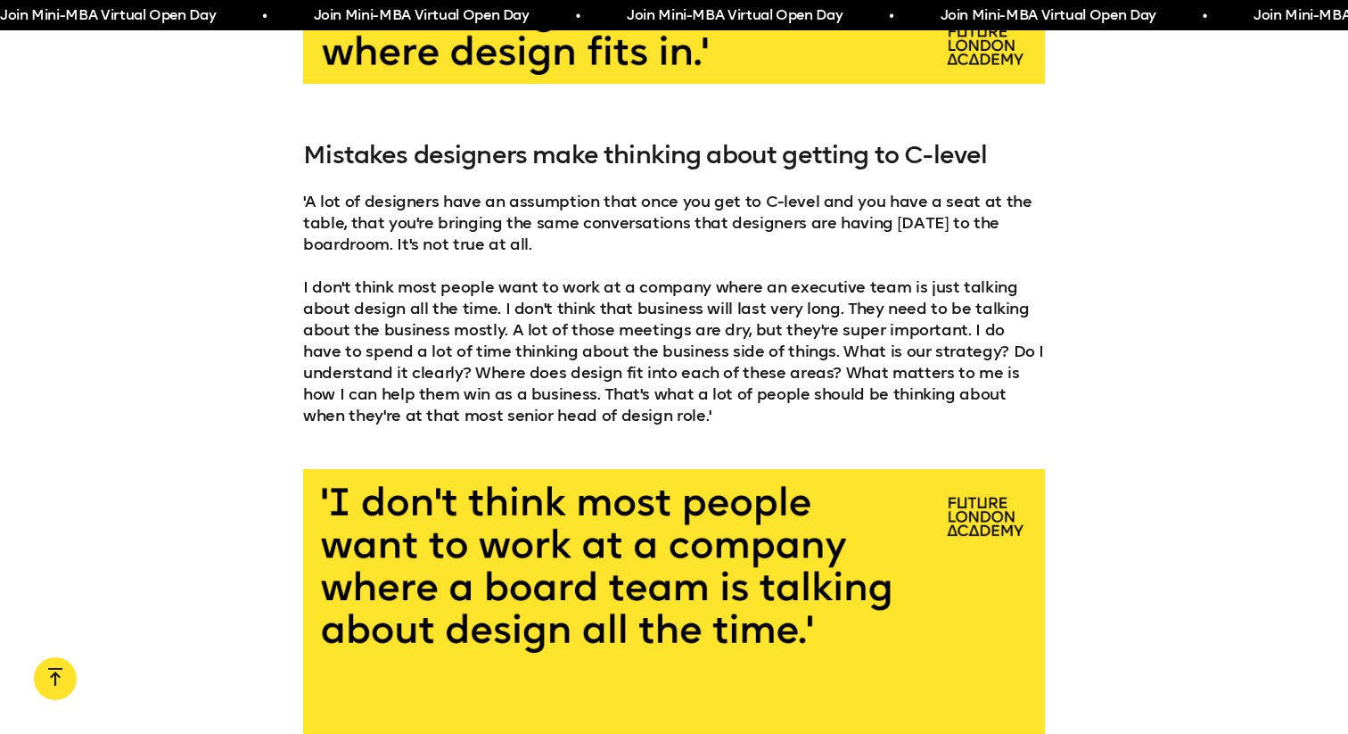
click at [451, 307] on p "I don't think most people want to work at a company where an executive team is …" at bounding box center [674, 351] width 742 height 150
click at [519, 309] on p "I don't think most people want to work at a company where an executive team is …" at bounding box center [674, 351] width 742 height 150
click at [579, 309] on p "I don't think most people want to work at a company where an executive team is …" at bounding box center [674, 351] width 742 height 150
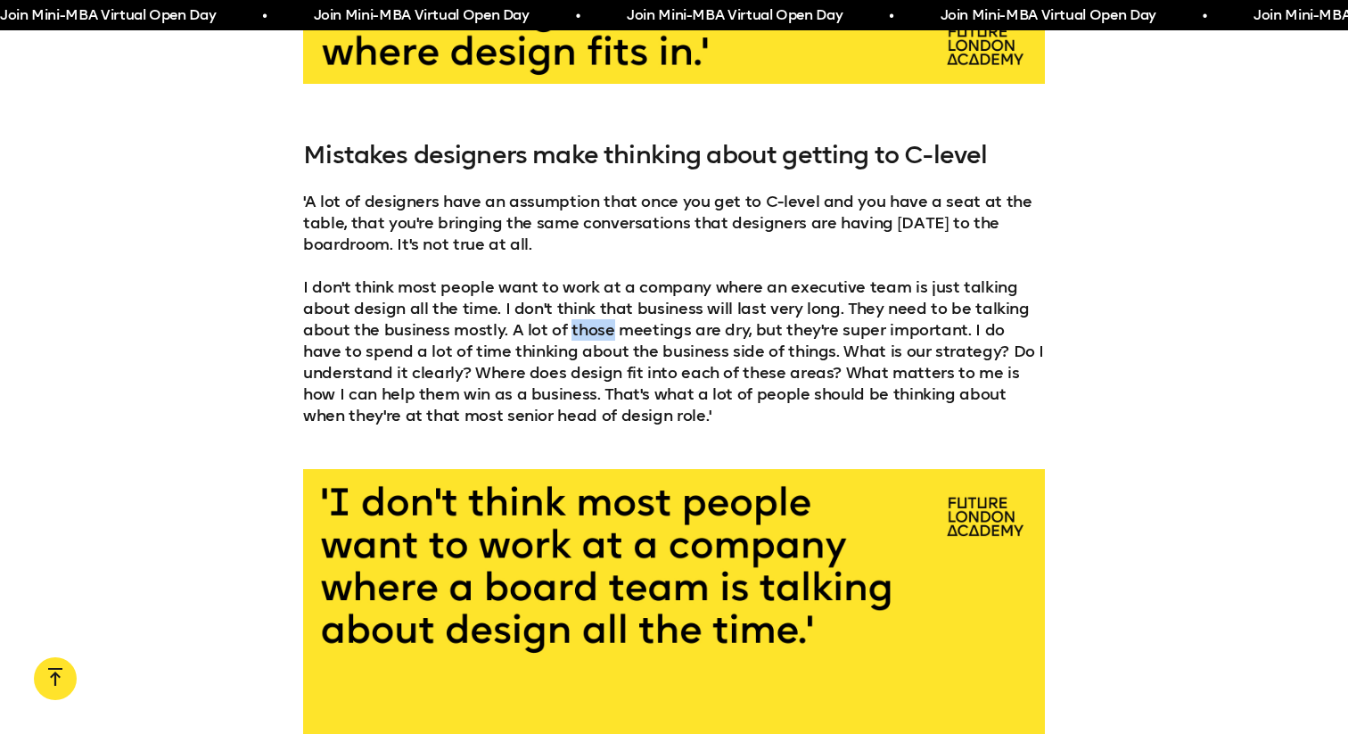
click at [632, 308] on p "I don't think most people want to work at a company where an executive team is …" at bounding box center [674, 351] width 742 height 150
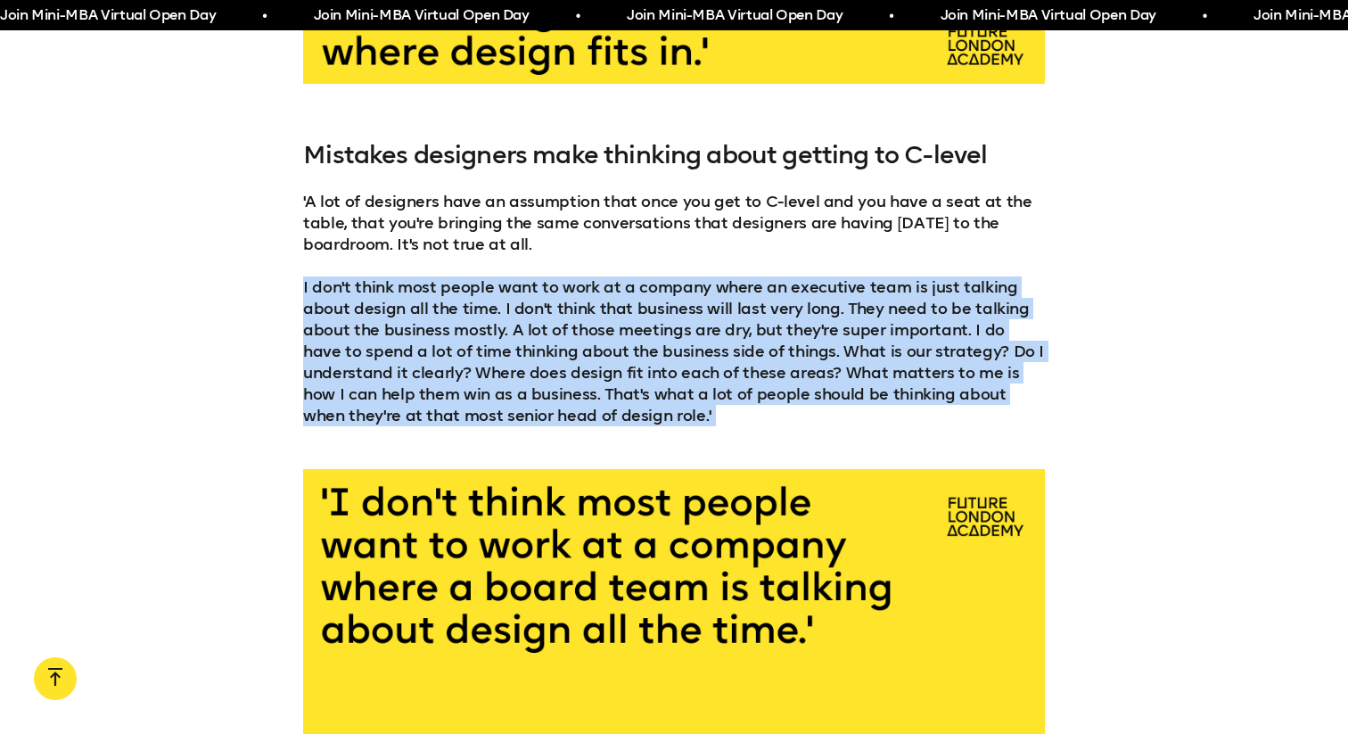
click at [761, 306] on p "I don't think most people want to work at a company where an executive team is …" at bounding box center [674, 351] width 742 height 150
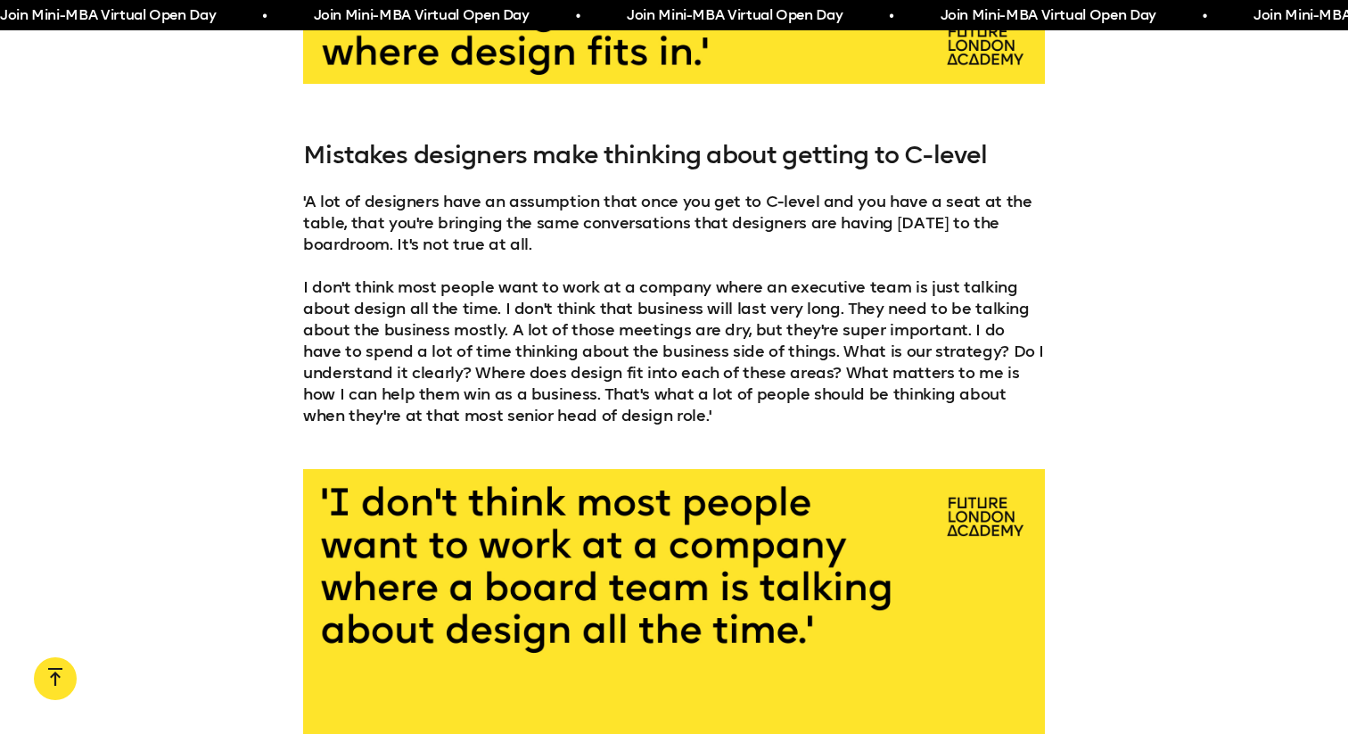
click at [761, 306] on p "I don't think most people want to work at a company where an executive team is …" at bounding box center [674, 351] width 742 height 150
click at [803, 308] on p "I don't think most people want to work at a company where an executive team is …" at bounding box center [674, 351] width 742 height 150
click at [872, 308] on p "I don't think most people want to work at a company where an executive team is …" at bounding box center [674, 351] width 742 height 150
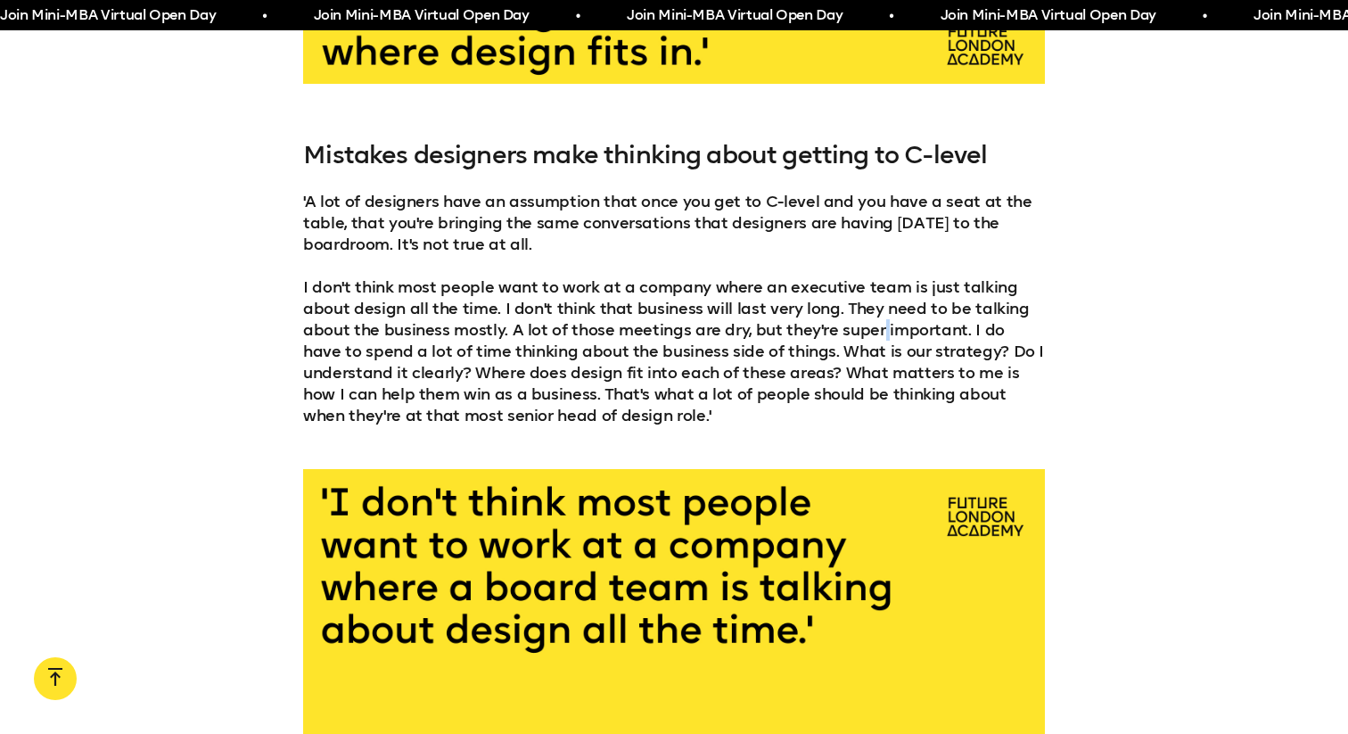
click at [361, 330] on p "I don't think most people want to work at a company where an executive team is …" at bounding box center [674, 351] width 742 height 150
click at [742, 331] on p "I don't think most people want to work at a company where an executive team is …" at bounding box center [674, 351] width 742 height 150
click at [806, 329] on p "I don't think most people want to work at a company where an executive team is …" at bounding box center [674, 351] width 742 height 150
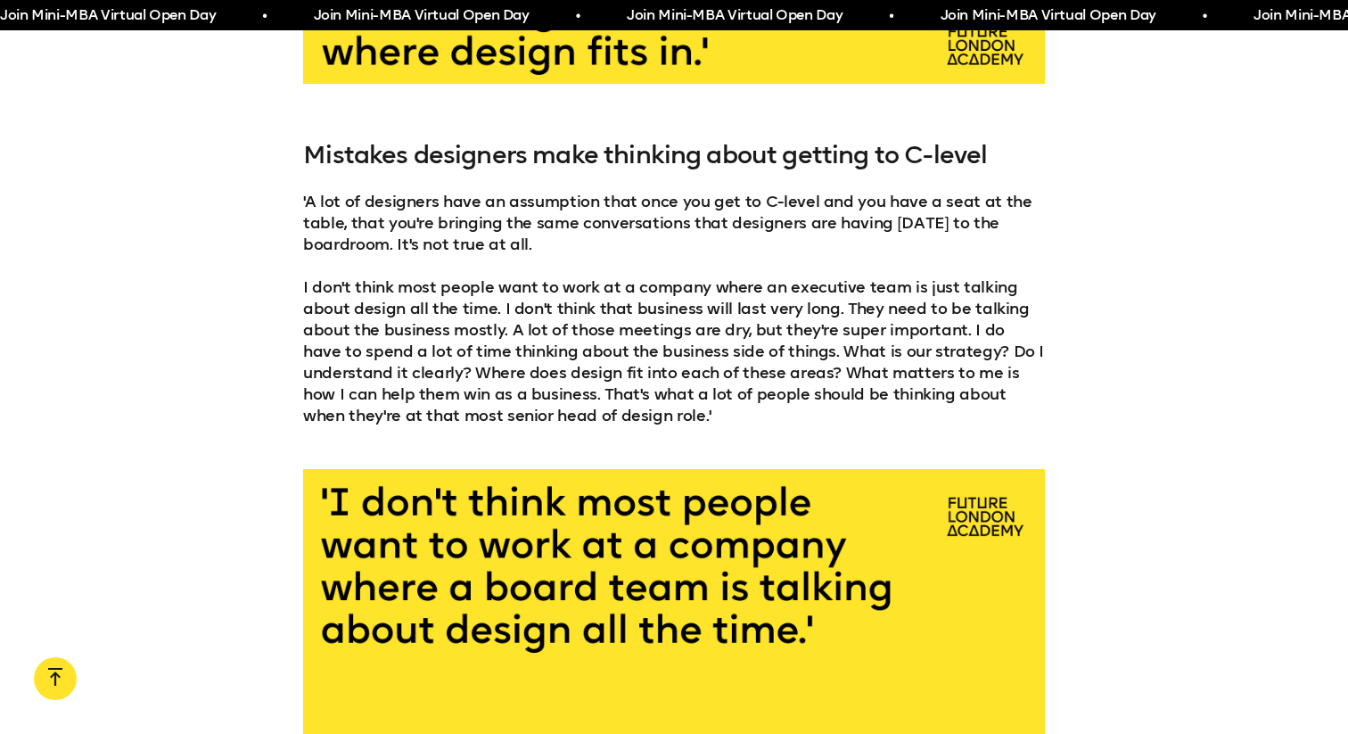
click at [806, 329] on p "I don't think most people want to work at a company where an executive team is …" at bounding box center [674, 351] width 742 height 150
click at [962, 332] on p "I don't think most people want to work at a company where an executive team is …" at bounding box center [674, 351] width 742 height 150
click at [498, 350] on p "I don't think most people want to work at a company where an executive team is …" at bounding box center [674, 351] width 742 height 150
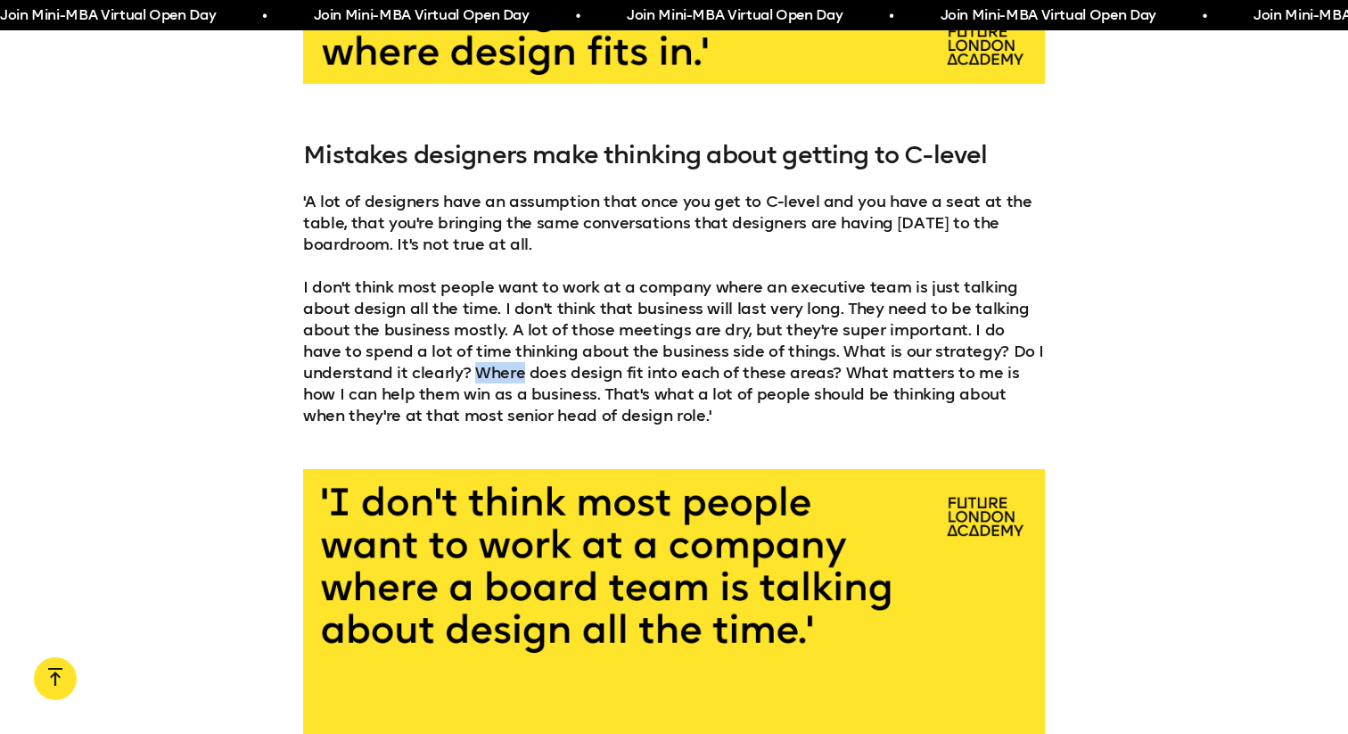
click at [600, 354] on p "I don't think most people want to work at a company where an executive team is …" at bounding box center [674, 351] width 742 height 150
click at [668, 354] on p "I don't think most people want to work at a company where an executive team is …" at bounding box center [674, 351] width 742 height 150
click at [726, 354] on p "I don't think most people want to work at a company where an executive team is …" at bounding box center [674, 351] width 742 height 150
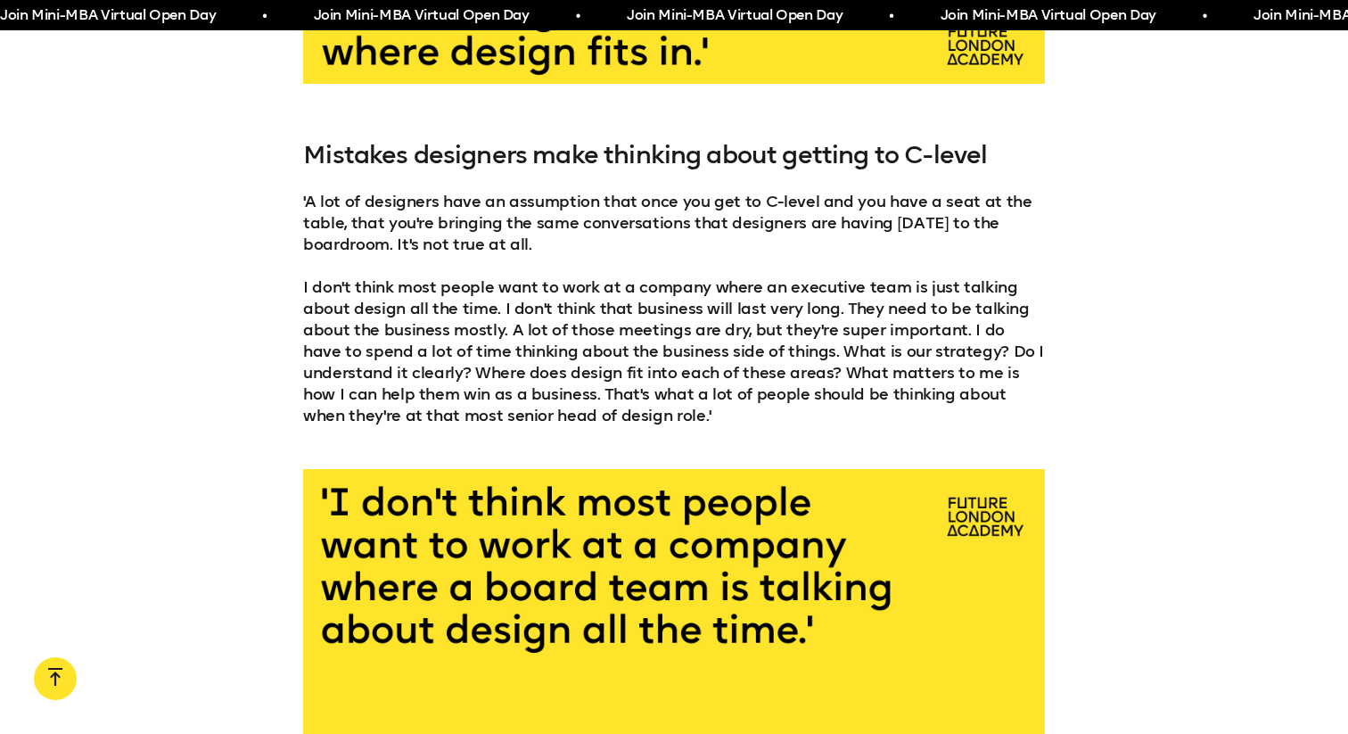
click at [726, 354] on p "I don't think most people want to work at a company where an executive team is …" at bounding box center [674, 351] width 742 height 150
click at [835, 349] on p "I don't think most people want to work at a company where an executive team is …" at bounding box center [674, 351] width 742 height 150
click at [379, 374] on p "I don't think most people want to work at a company where an executive team is …" at bounding box center [674, 351] width 742 height 150
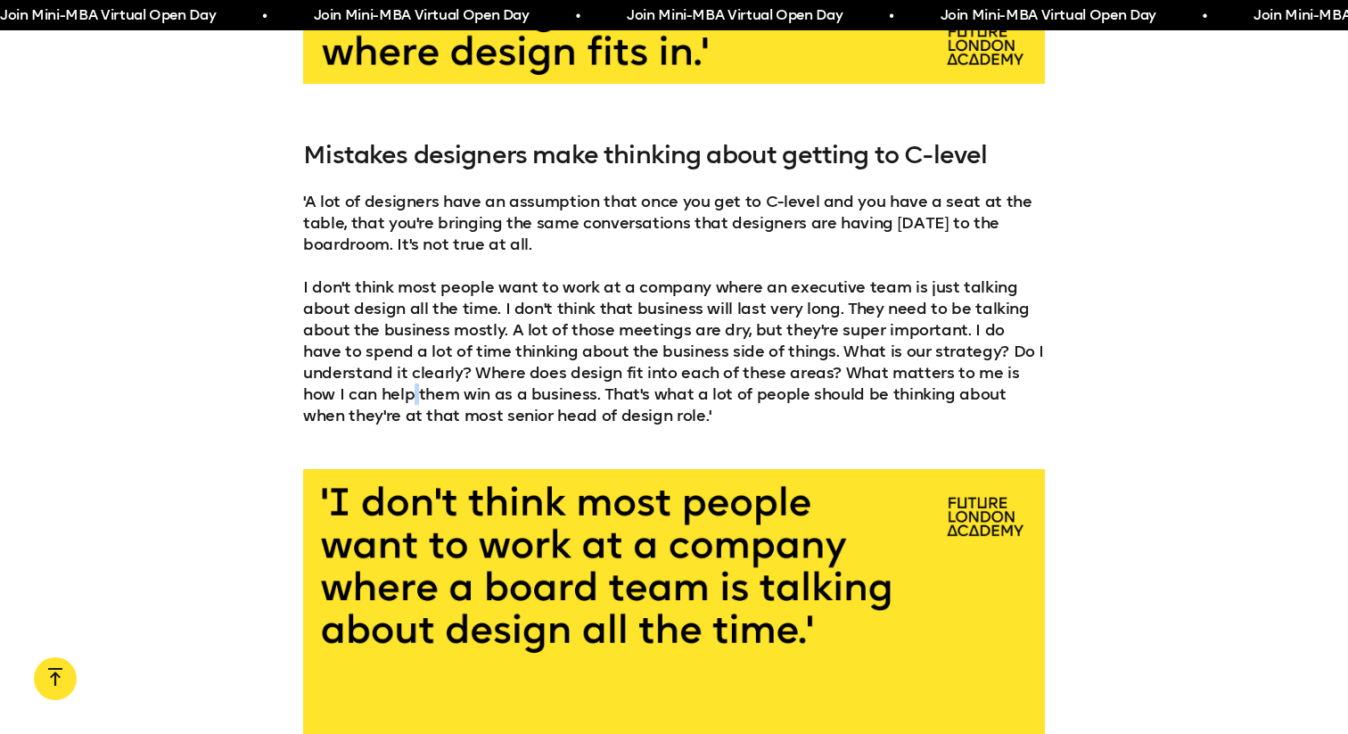
click at [416, 371] on p "I don't think most people want to work at a company where an executive team is …" at bounding box center [674, 351] width 742 height 150
click at [500, 371] on p "I don't think most people want to work at a company where an executive team is …" at bounding box center [674, 351] width 742 height 150
click at [565, 372] on p "I don't think most people want to work at a company where an executive team is …" at bounding box center [674, 351] width 742 height 150
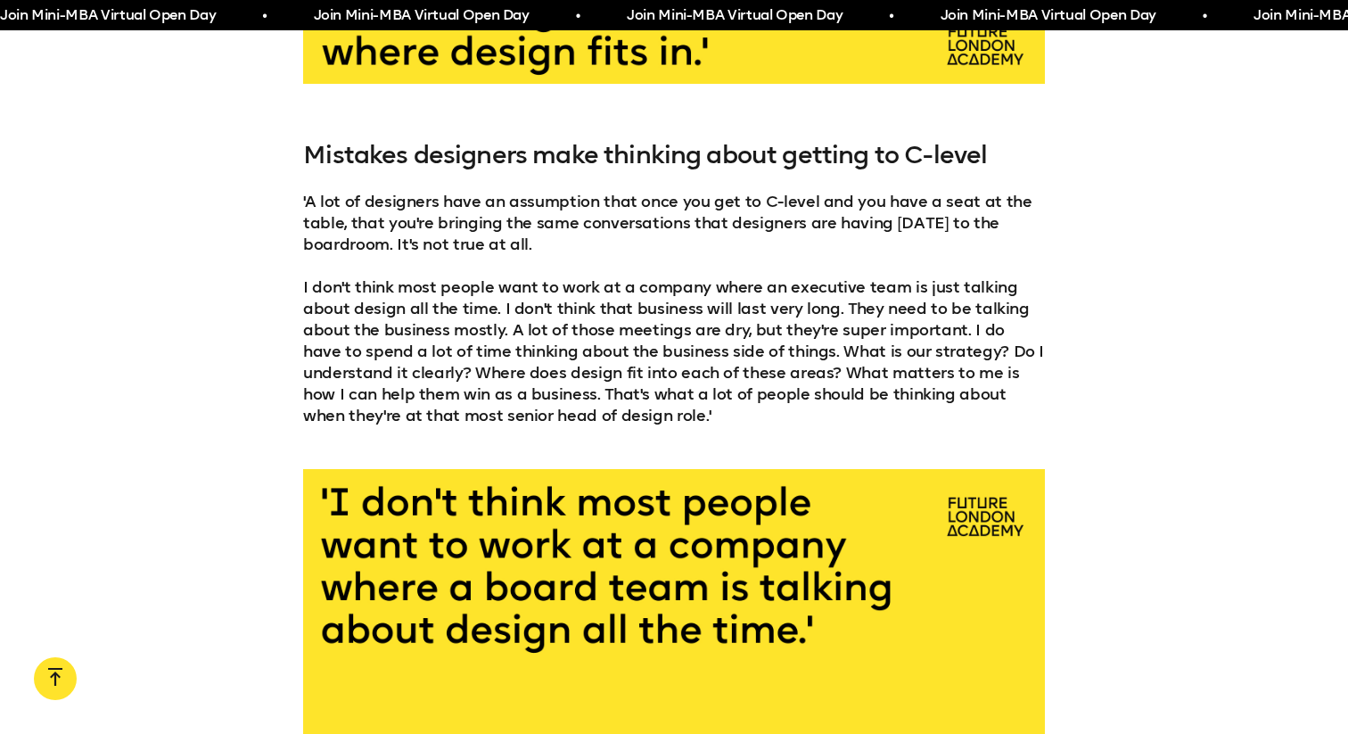
click at [565, 372] on p "I don't think most people want to work at a company where an executive team is …" at bounding box center [674, 351] width 742 height 150
click at [641, 372] on p "I don't think most people want to work at a company where an executive team is …" at bounding box center [674, 351] width 742 height 150
click at [720, 375] on p "I don't think most people want to work at a company where an executive team is …" at bounding box center [674, 351] width 742 height 150
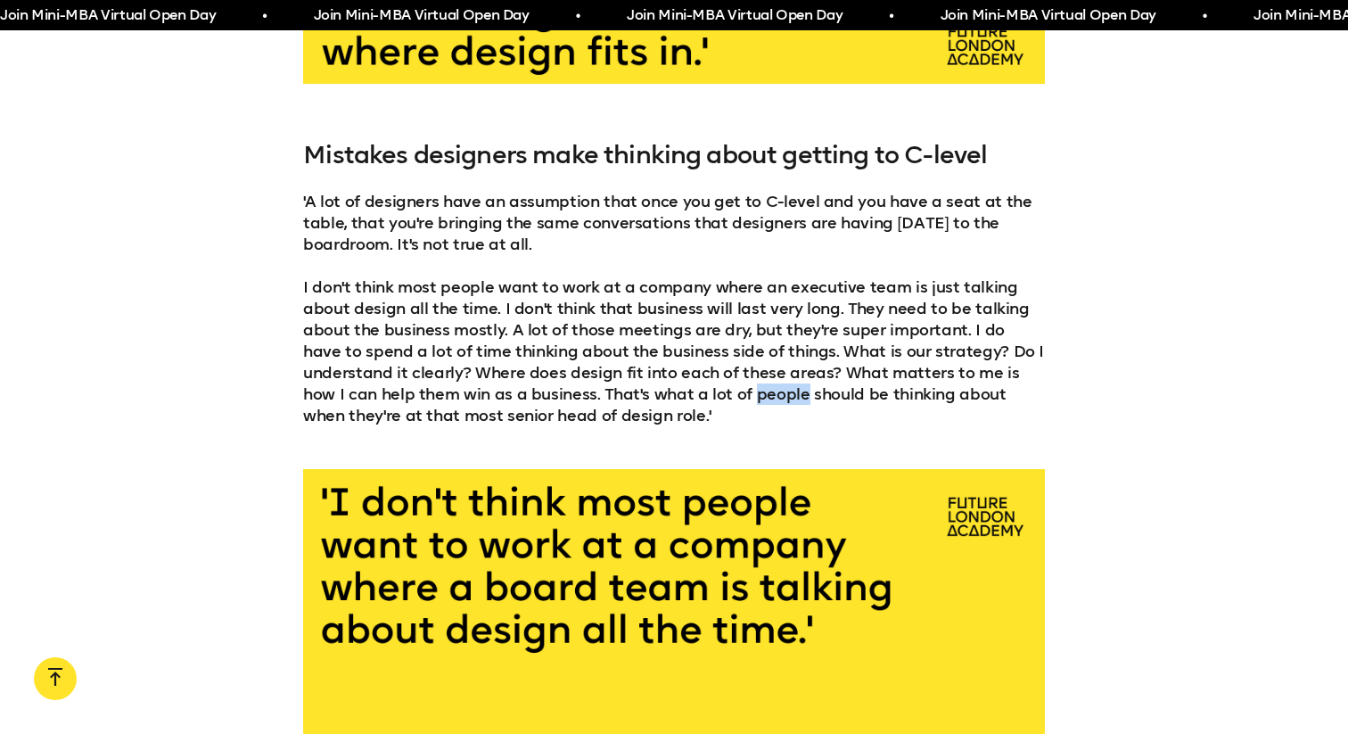
click at [802, 366] on p "I don't think most people want to work at a company where an executive team is …" at bounding box center [674, 351] width 742 height 150
click at [839, 378] on p "I don't think most people want to work at a company where an executive team is …" at bounding box center [674, 351] width 742 height 150
click at [402, 397] on p "I don't think most people want to work at a company where an executive team is …" at bounding box center [674, 351] width 742 height 150
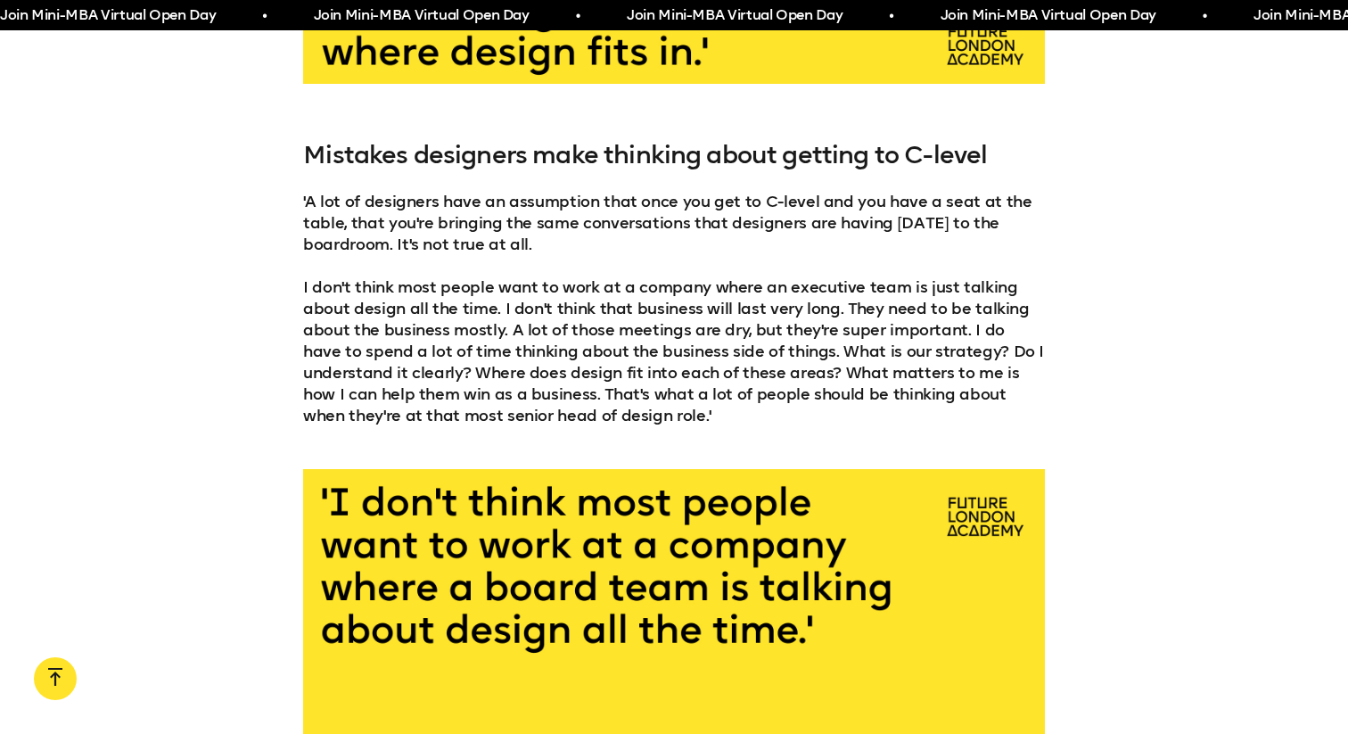
click at [402, 397] on p "I don't think most people want to work at a company where an executive team is …" at bounding box center [674, 351] width 742 height 150
click at [483, 397] on p "I don't think most people want to work at a company where an executive team is …" at bounding box center [674, 351] width 742 height 150
click at [530, 396] on p "I don't think most people want to work at a company where an executive team is …" at bounding box center [674, 351] width 742 height 150
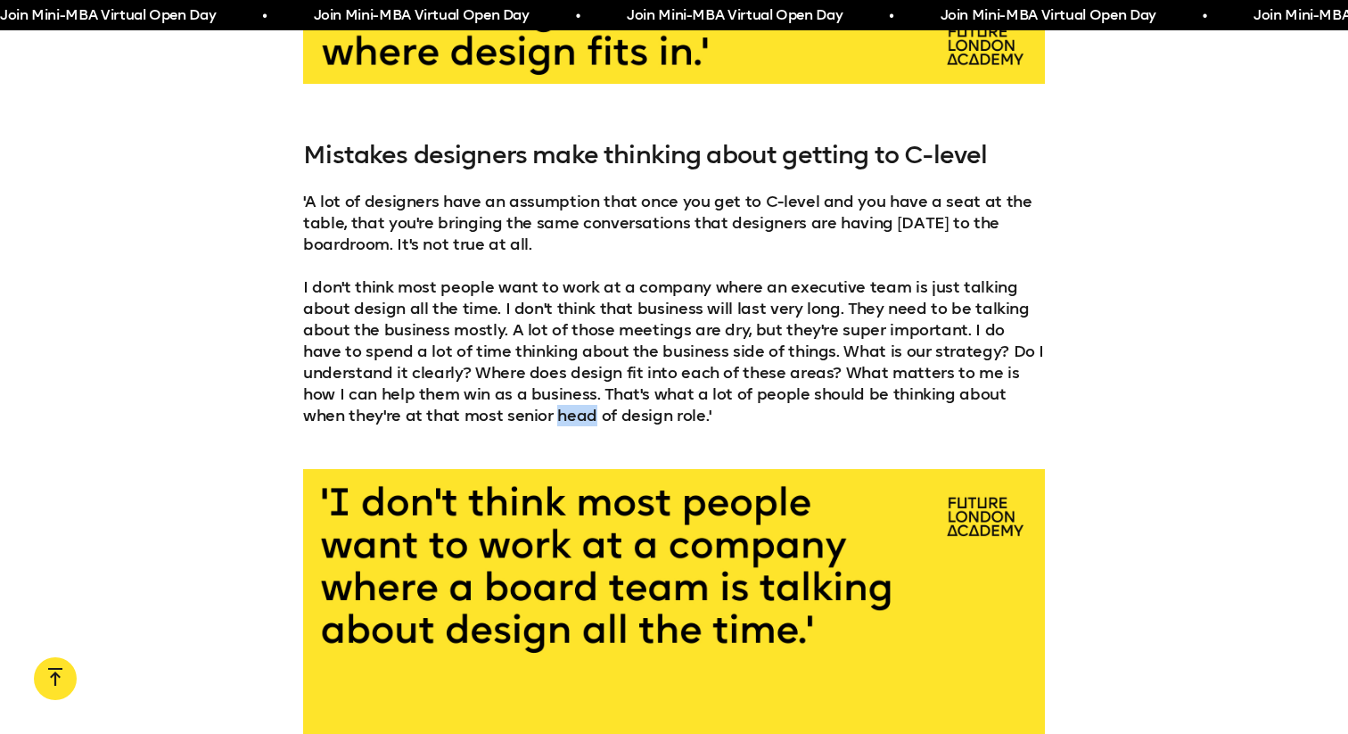
click at [635, 394] on p "I don't think most people want to work at a company where an executive team is …" at bounding box center [674, 351] width 742 height 150
click at [671, 393] on p "I don't think most people want to work at a company where an executive team is …" at bounding box center [674, 351] width 742 height 150
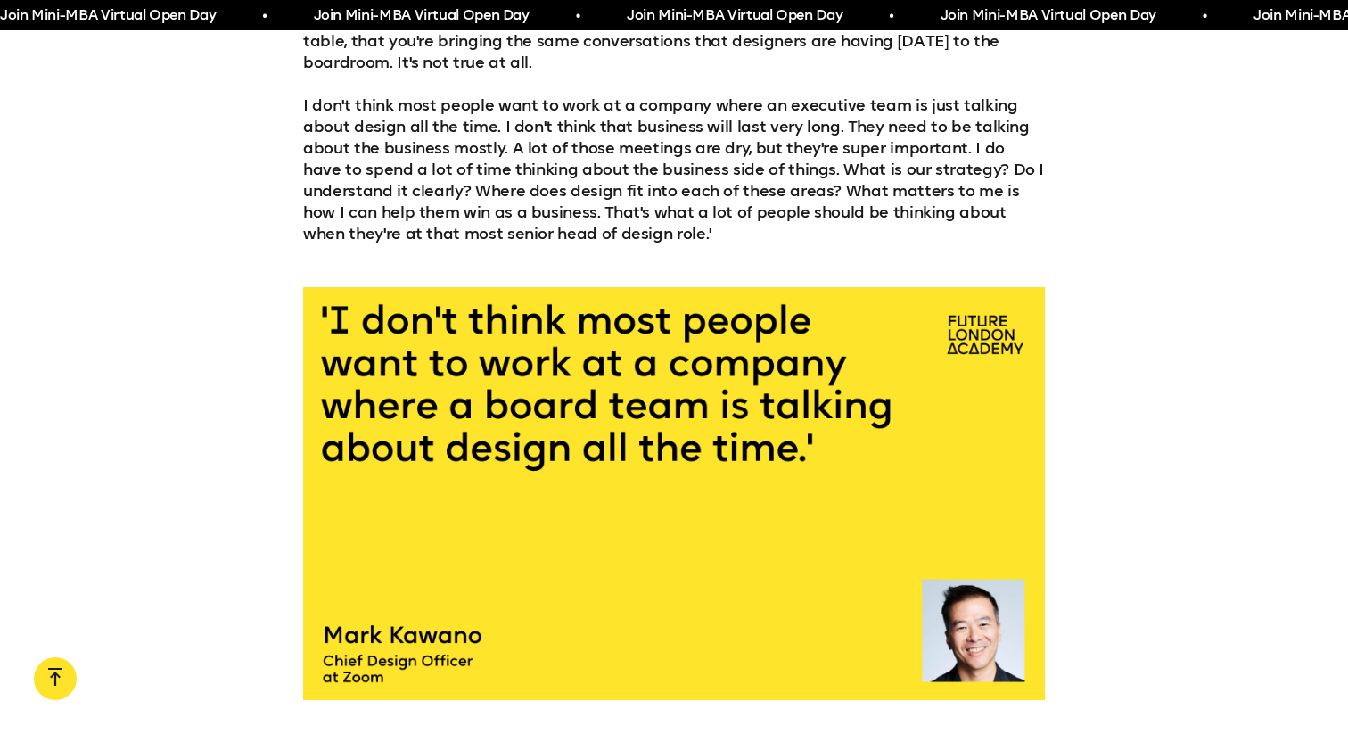
scroll to position [3329, 0]
